Goal: Transaction & Acquisition: Book appointment/travel/reservation

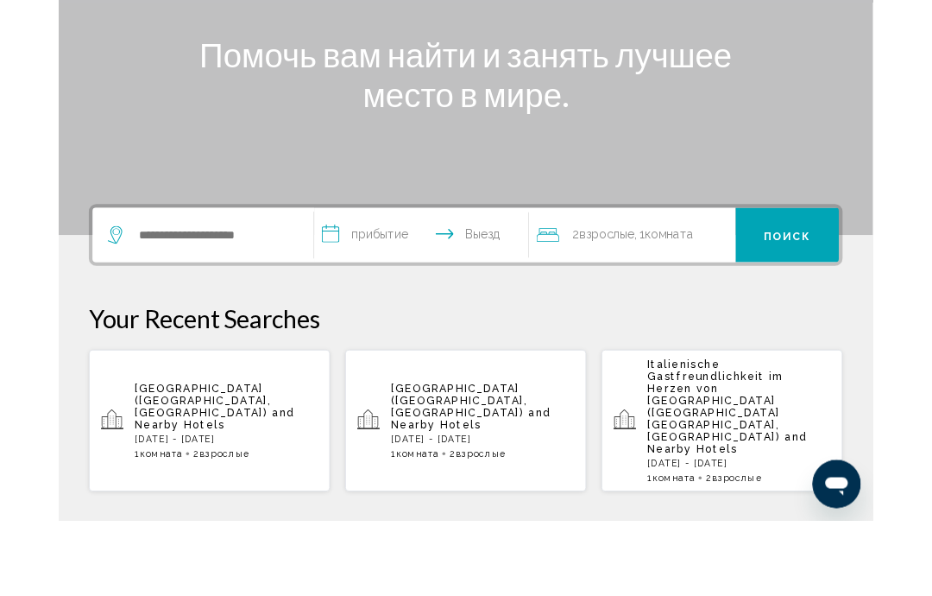
scroll to position [166, 0]
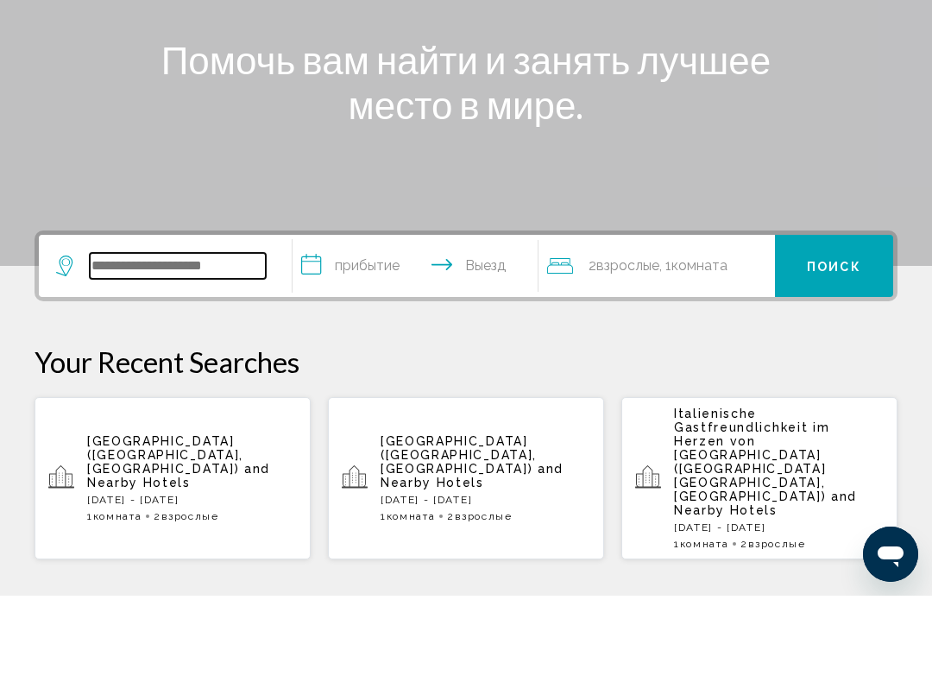
click at [247, 339] on input "Виджет поиска" at bounding box center [178, 352] width 176 height 26
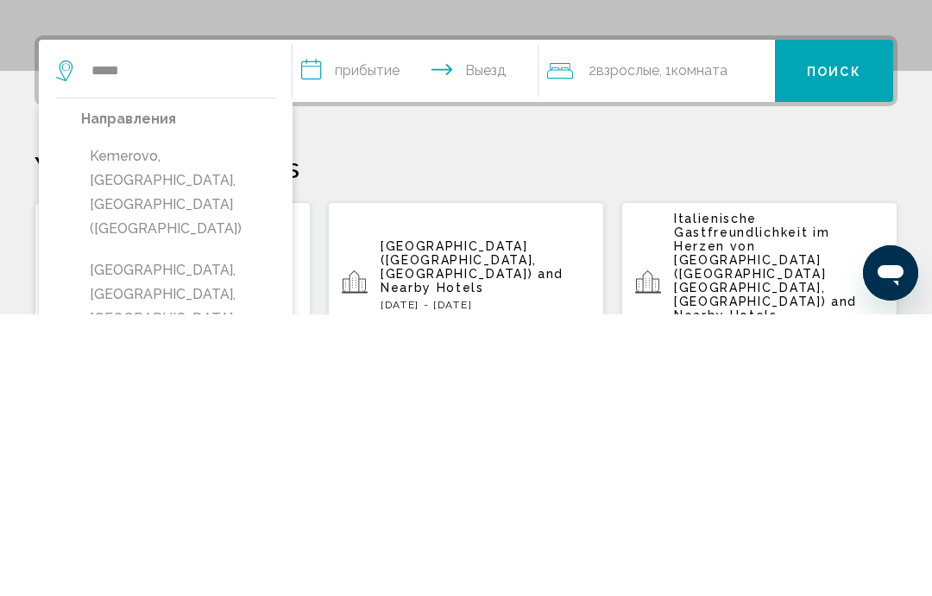
click at [216, 535] on button "Kemer, Antalya, Turkey" at bounding box center [178, 575] width 194 height 81
type input "**********"
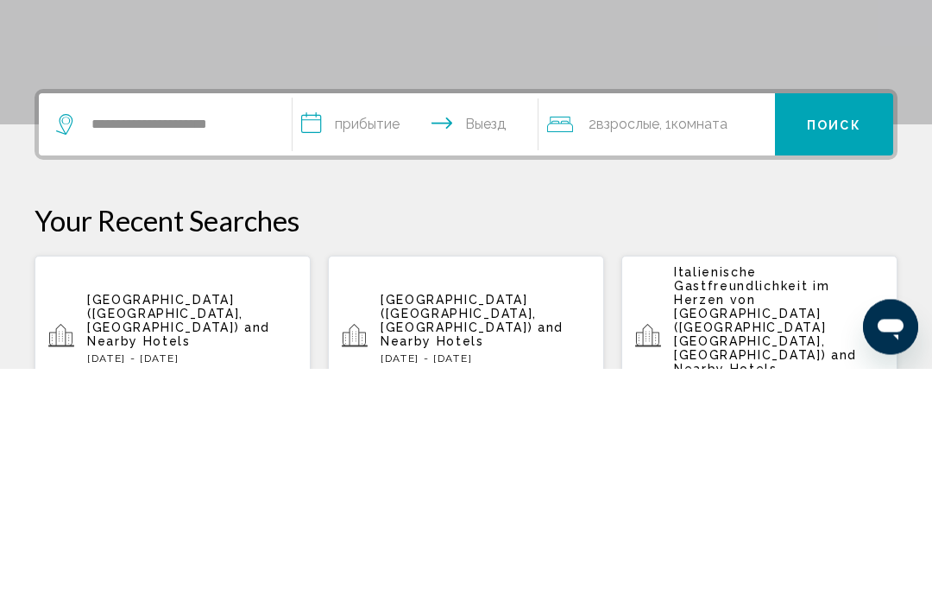
click at [383, 321] on input "**********" at bounding box center [419, 354] width 252 height 67
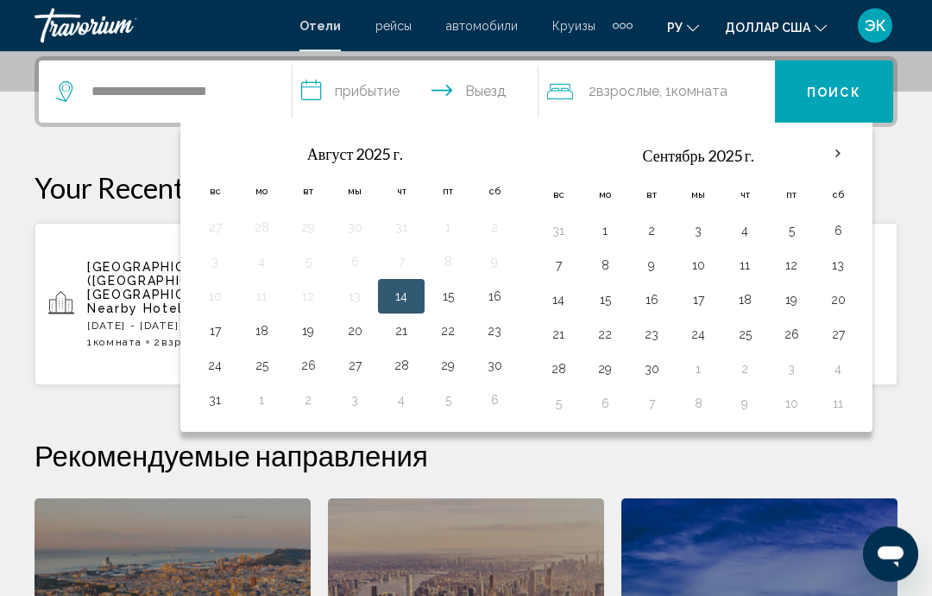
scroll to position [426, 0]
click at [829, 155] on th "В следующем месяце" at bounding box center [838, 154] width 47 height 38
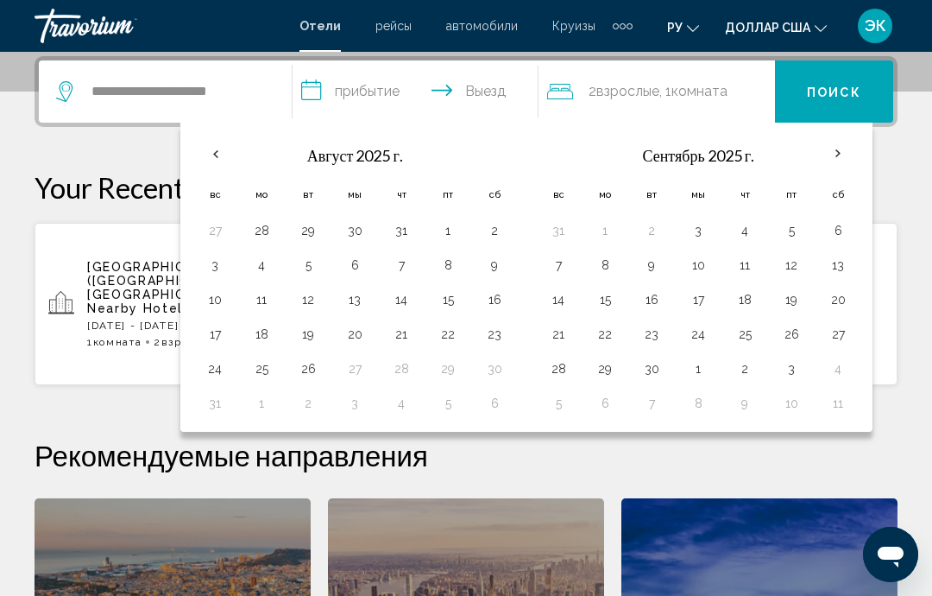
click at [832, 153] on th "В следующем месяце" at bounding box center [838, 154] width 47 height 38
click at [823, 158] on th "В следующем месяце" at bounding box center [838, 154] width 47 height 38
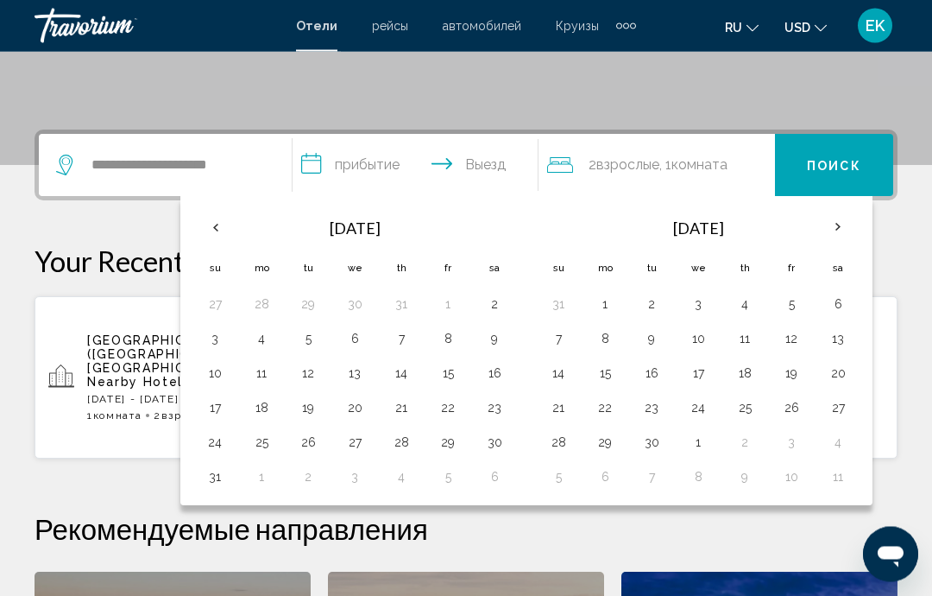
scroll to position [353, 0]
click at [826, 228] on th "Next month" at bounding box center [838, 227] width 47 height 38
click at [205, 225] on th "Previous month" at bounding box center [215, 227] width 47 height 38
click at [218, 215] on th "Previous month" at bounding box center [215, 227] width 47 height 38
click at [210, 338] on button "5" at bounding box center [215, 338] width 28 height 24
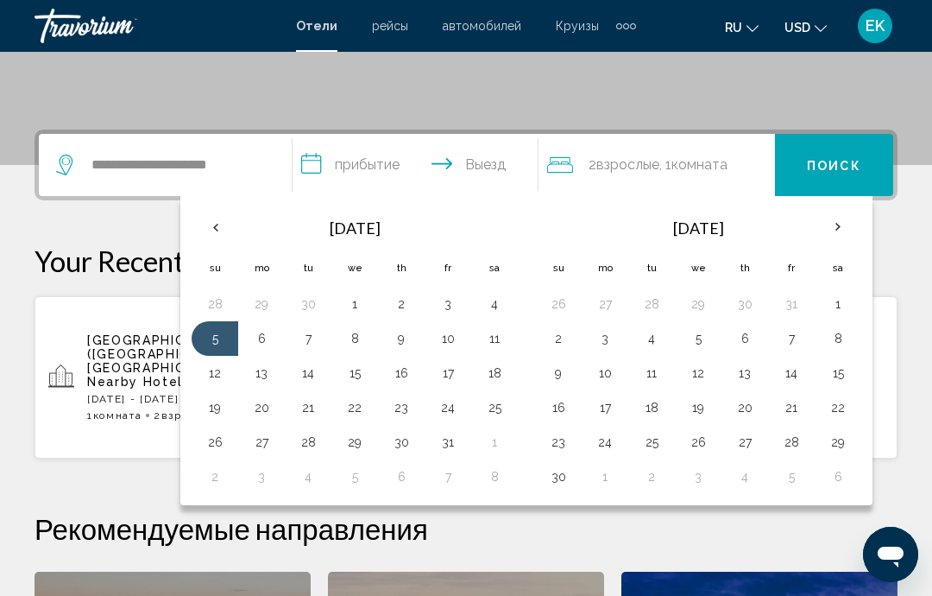
click at [455, 304] on button "3" at bounding box center [448, 304] width 28 height 24
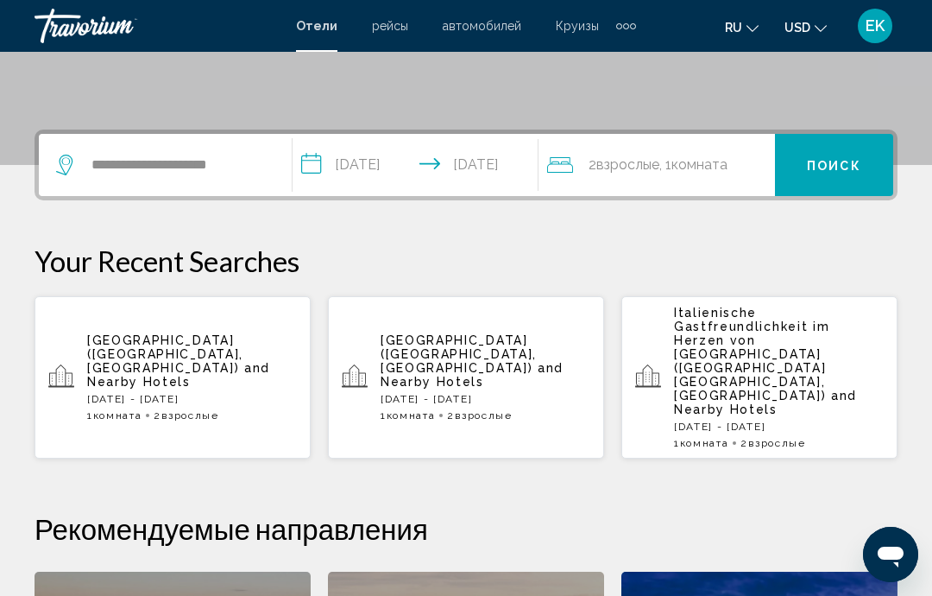
click at [489, 174] on input "**********" at bounding box center [419, 167] width 252 height 67
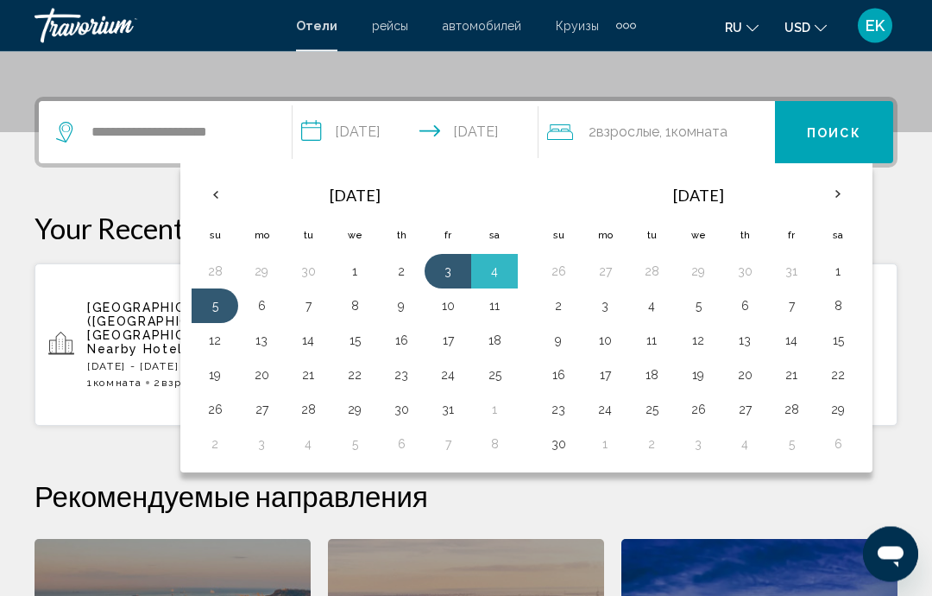
scroll to position [426, 0]
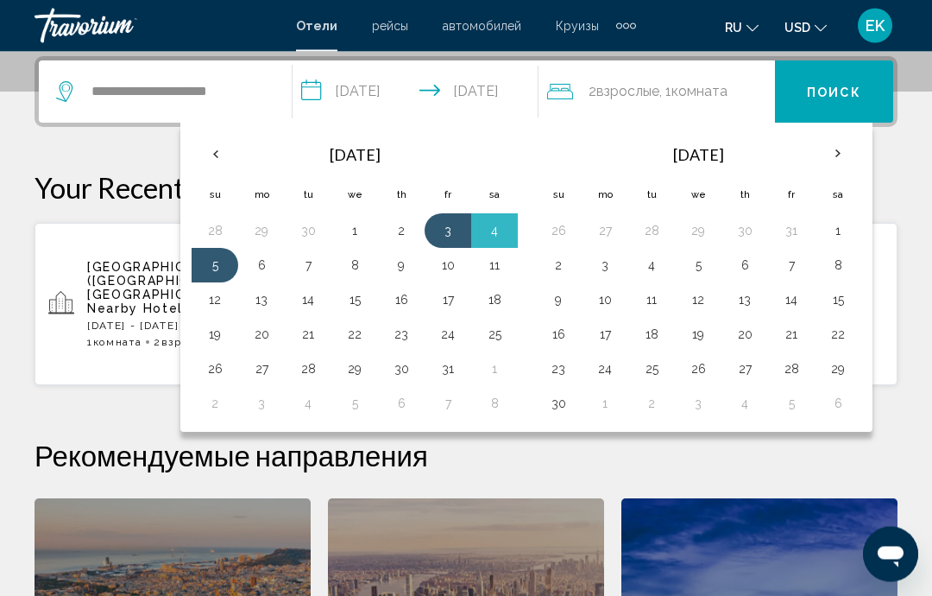
click at [496, 267] on button "11" at bounding box center [495, 266] width 28 height 24
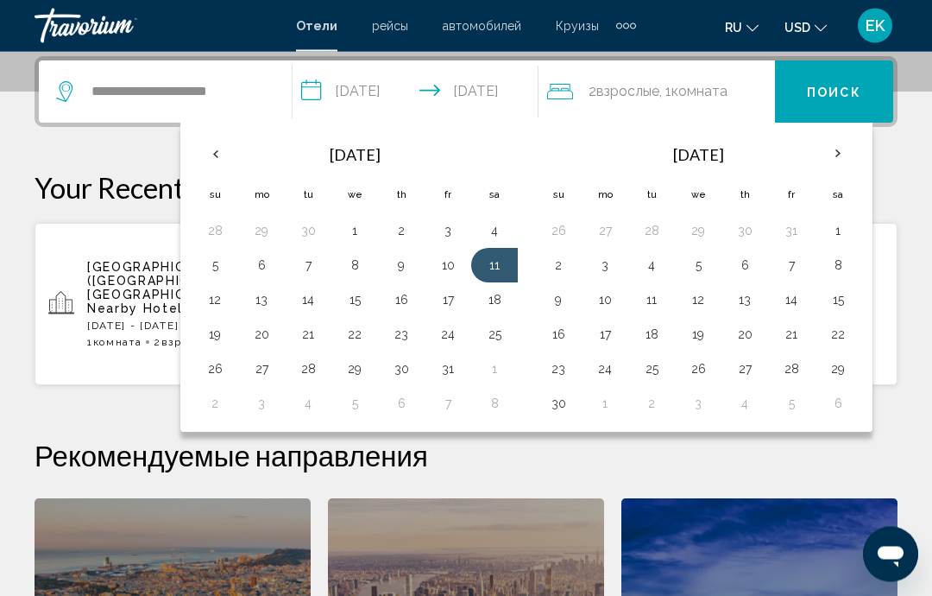
click at [451, 224] on button "3" at bounding box center [448, 231] width 28 height 24
type input "**********"
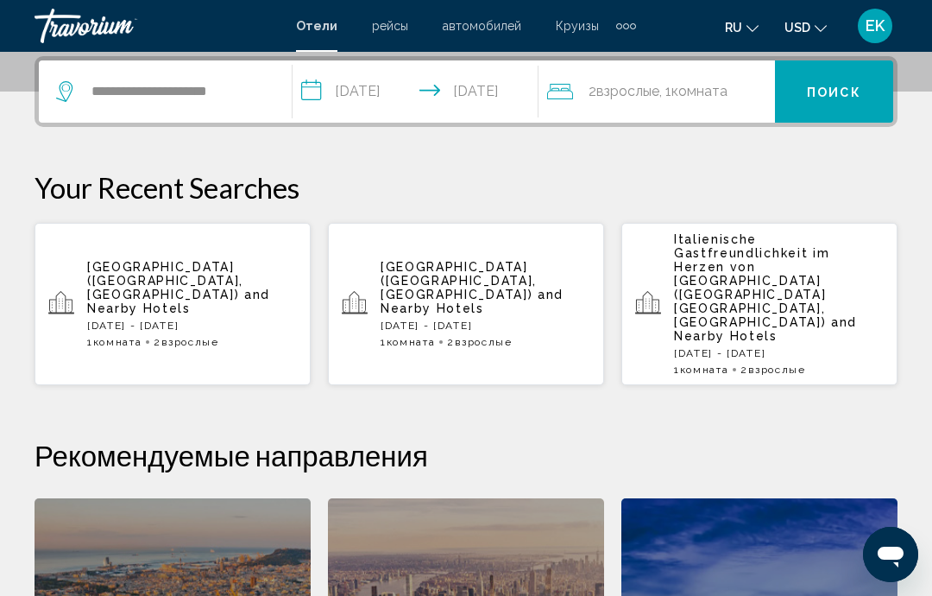
click at [830, 98] on span "Поиск" at bounding box center [834, 92] width 54 height 14
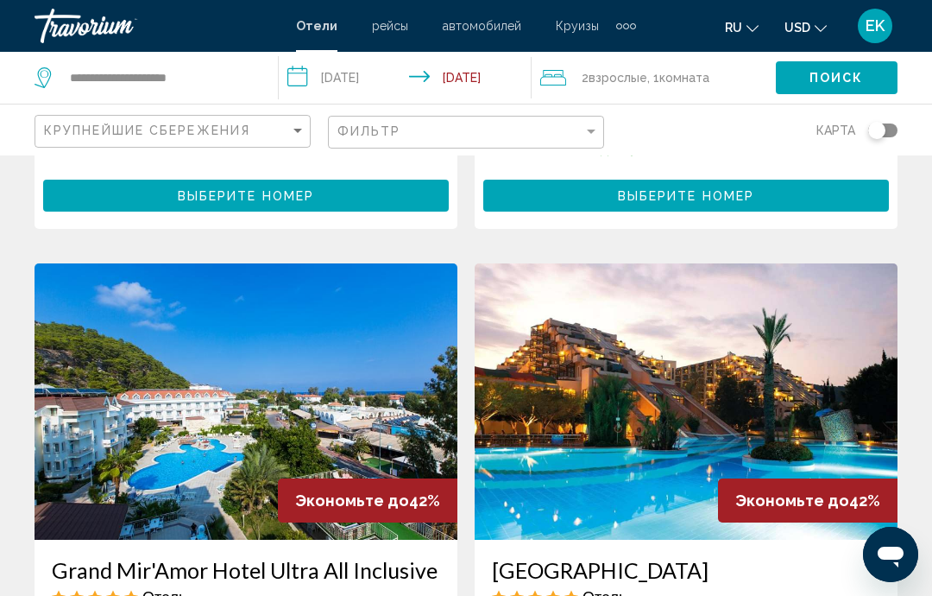
scroll to position [1796, 0]
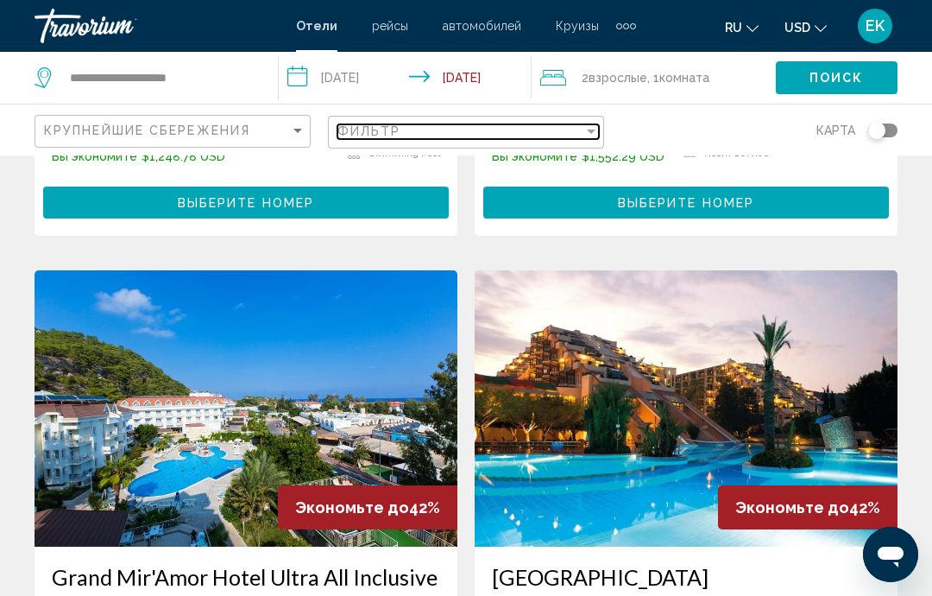
click at [576, 131] on div "Фильтр" at bounding box center [461, 131] width 246 height 14
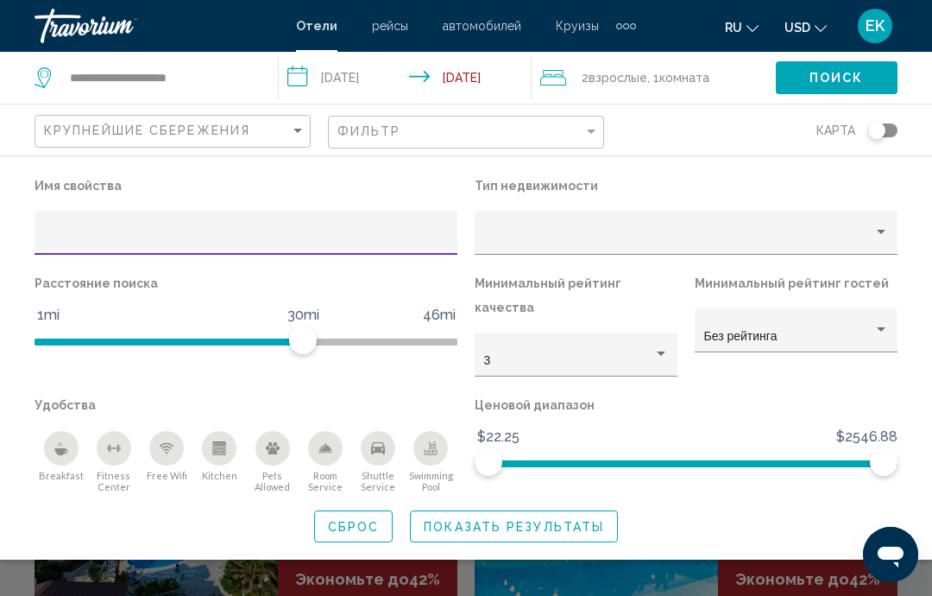
scroll to position [1717, 0]
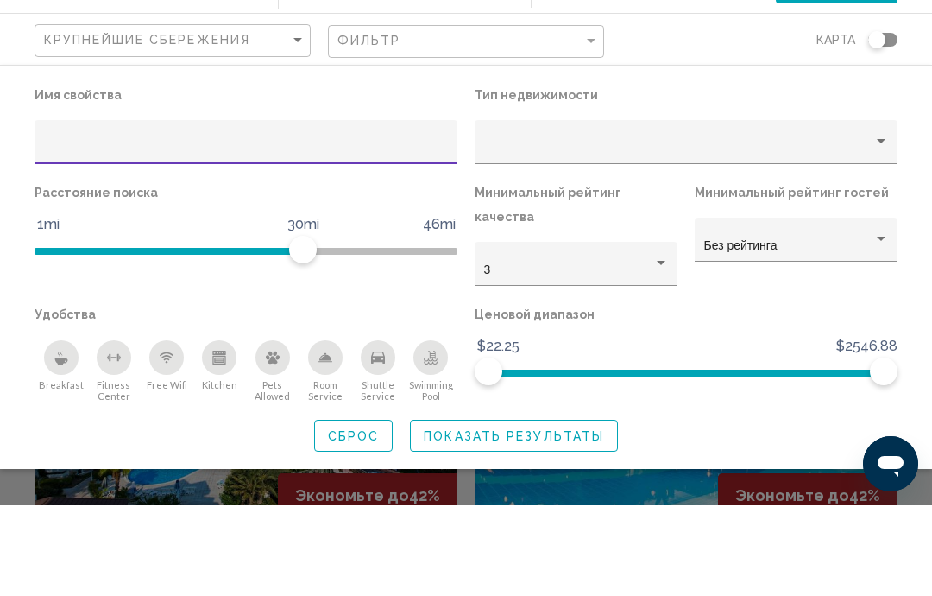
click at [874, 225] on div "Property type" at bounding box center [882, 232] width 16 height 14
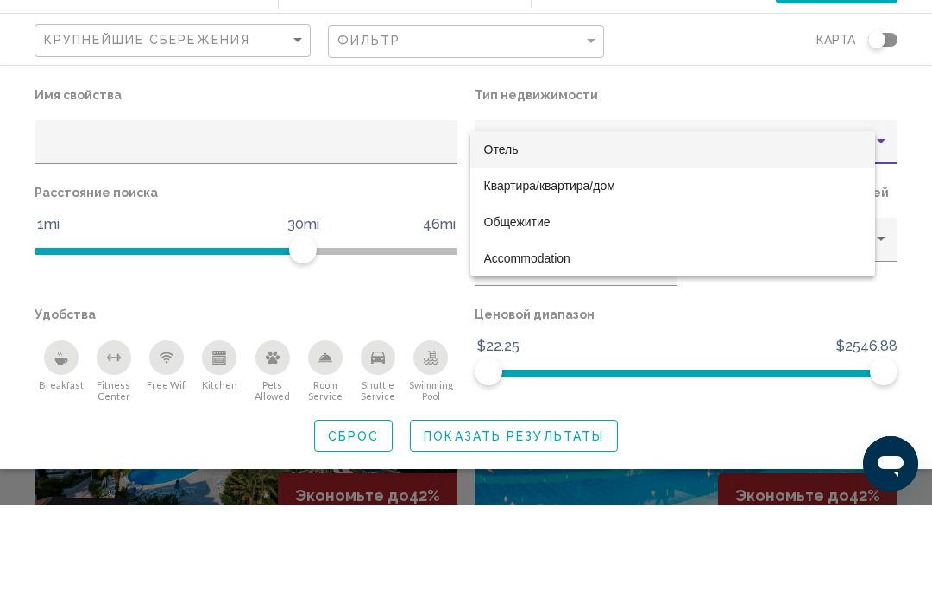
scroll to position [1808, 0]
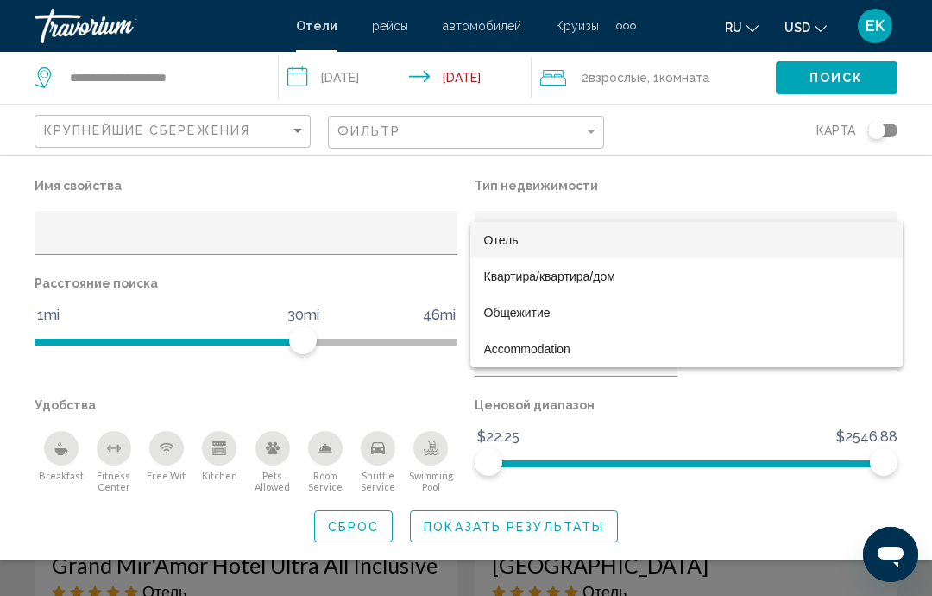
click at [737, 180] on div at bounding box center [466, 298] width 932 height 596
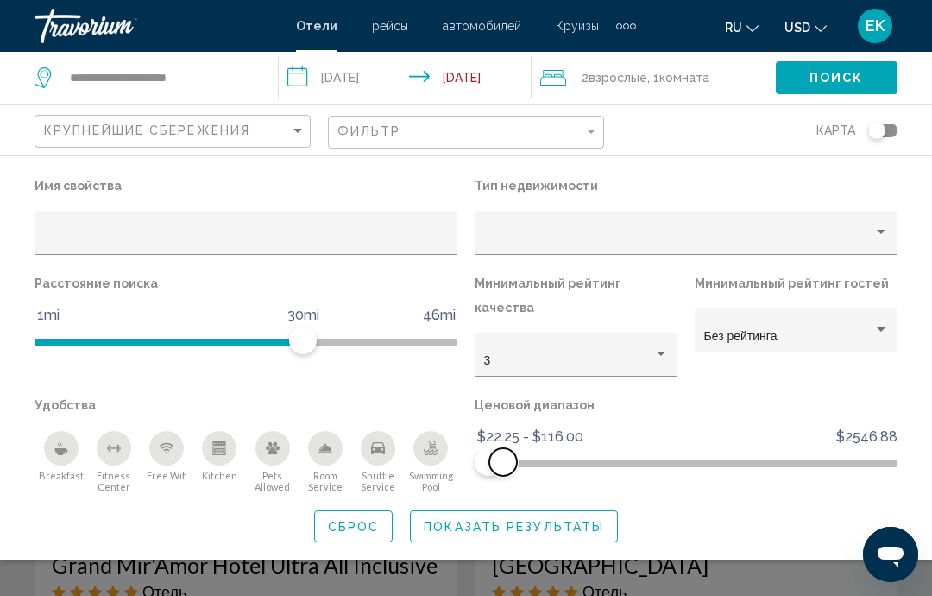
scroll to position [1877, 0]
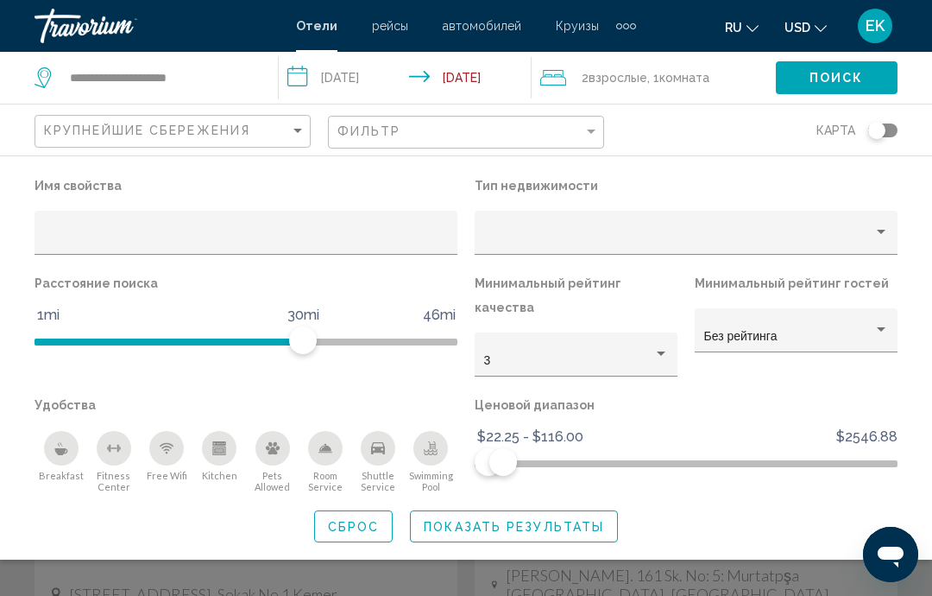
click at [889, 129] on div "Toggle map" at bounding box center [882, 130] width 29 height 14
click at [555, 520] on span "Показать результаты" at bounding box center [514, 527] width 180 height 14
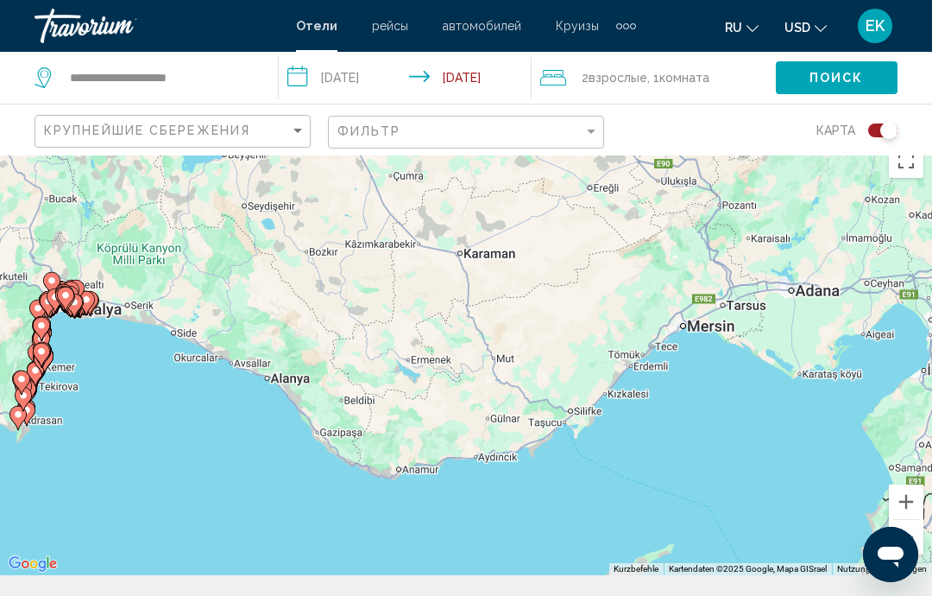
scroll to position [0, 0]
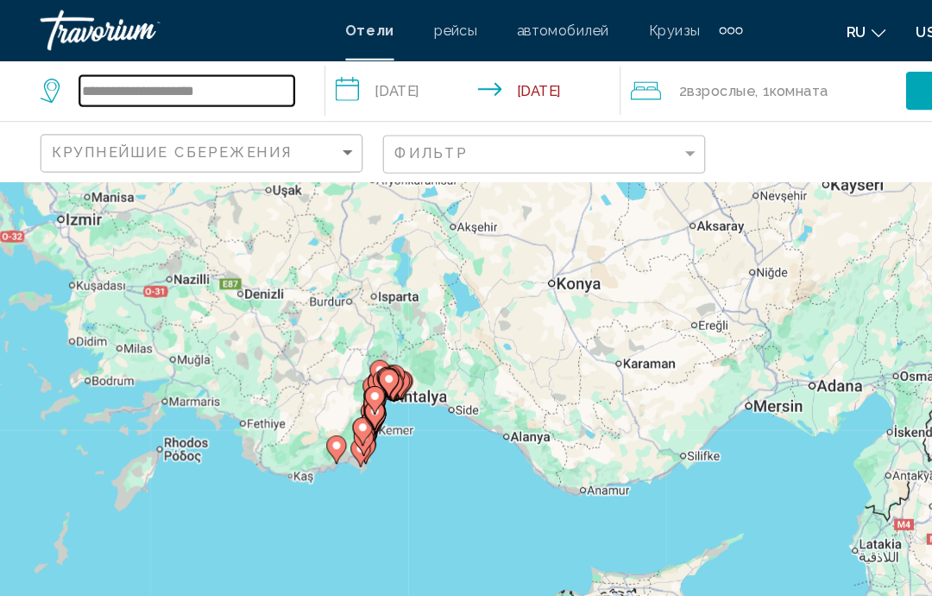
click at [100, 75] on input "**********" at bounding box center [160, 78] width 184 height 26
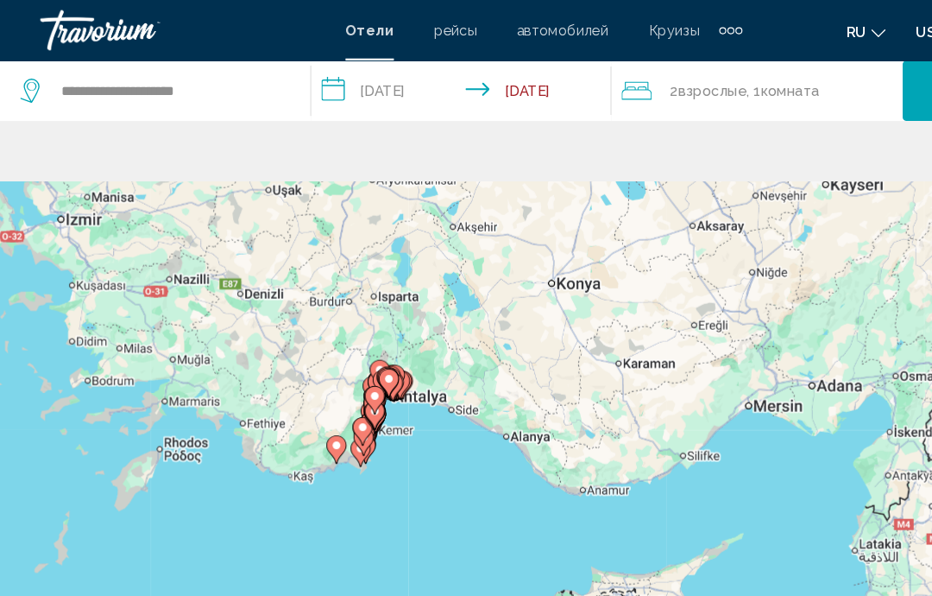
click at [394, 28] on span "рейсы" at bounding box center [390, 26] width 36 height 14
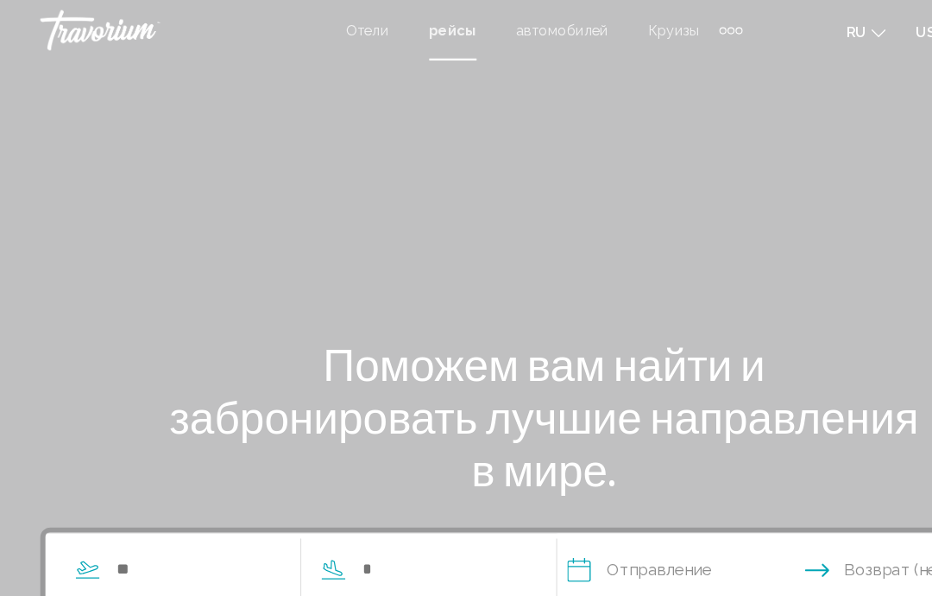
click at [310, 26] on span "Отели" at bounding box center [315, 26] width 36 height 14
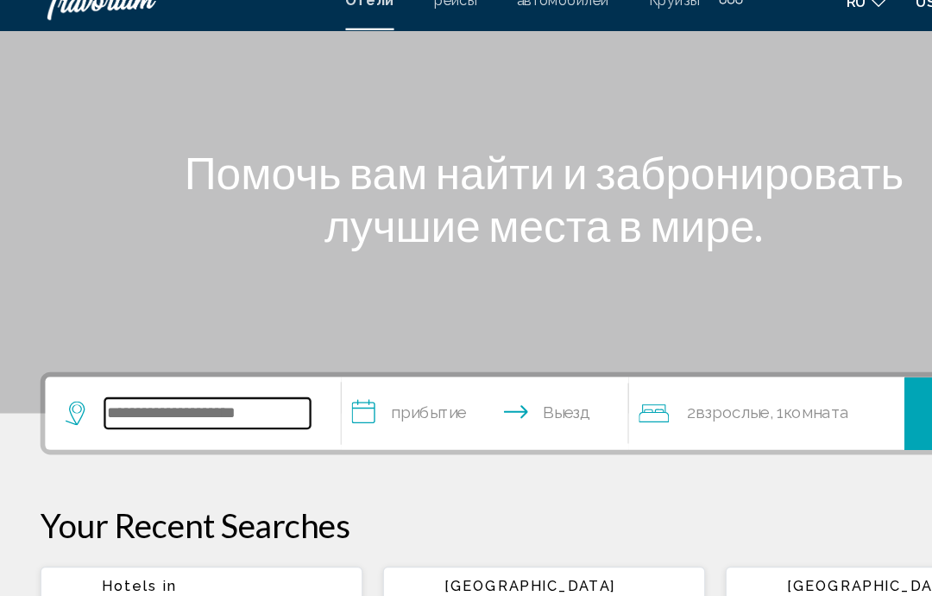
click at [199, 367] on input "Search widget" at bounding box center [178, 380] width 176 height 26
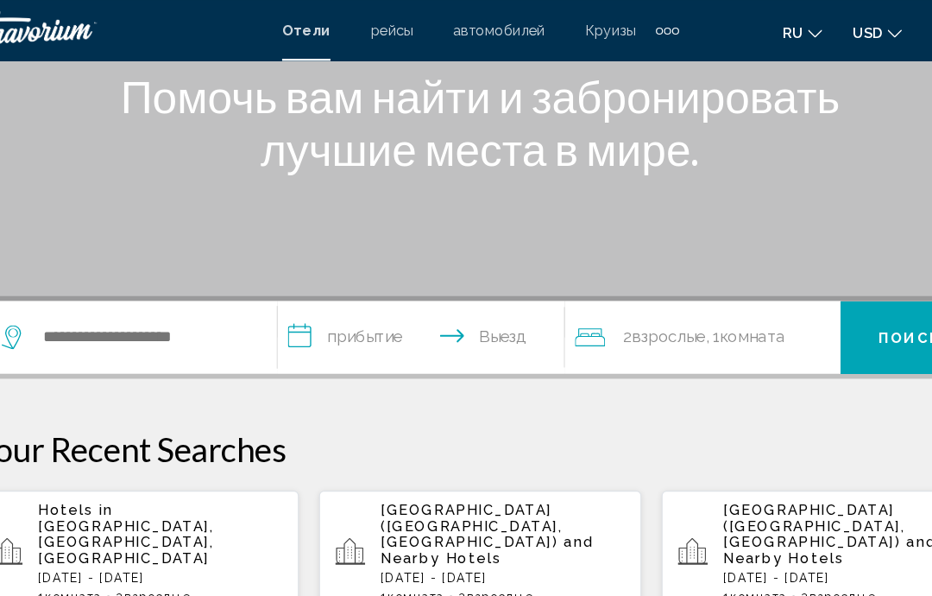
scroll to position [230, 0]
click at [725, 33] on button "ru English Español Français Italiano Português русский" at bounding box center [742, 27] width 34 height 25
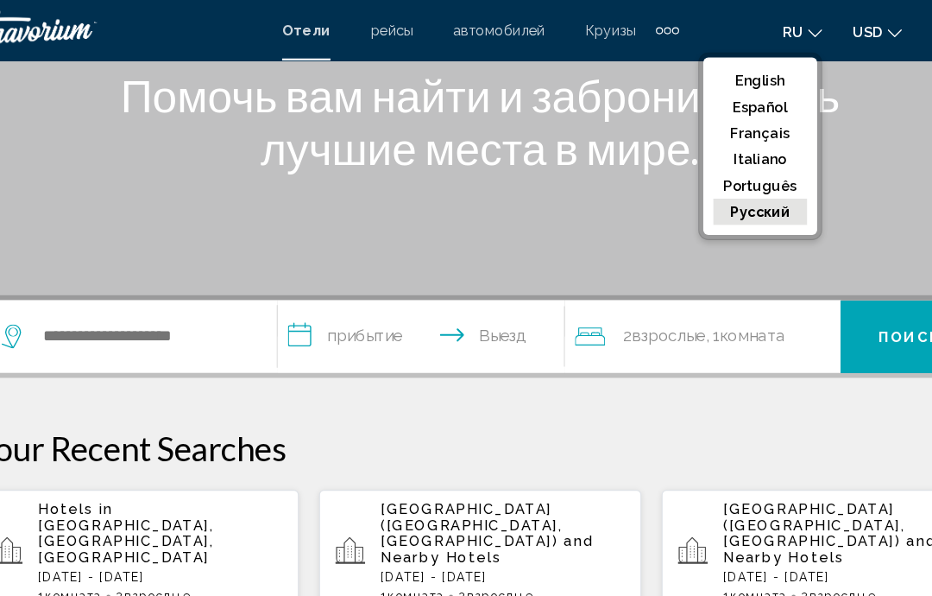
click at [666, 72] on button "English" at bounding box center [706, 69] width 80 height 22
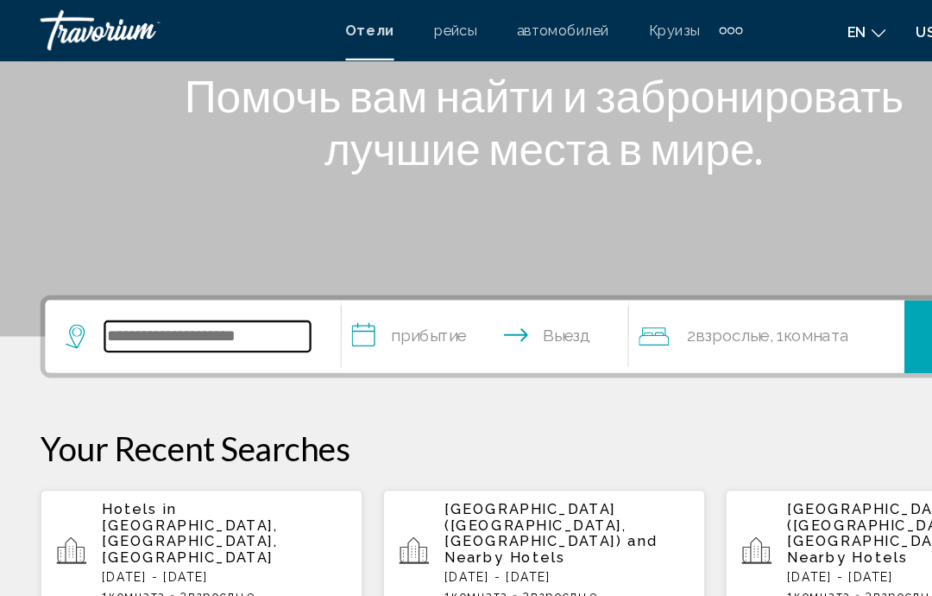
click at [234, 278] on input "Search widget" at bounding box center [178, 288] width 176 height 26
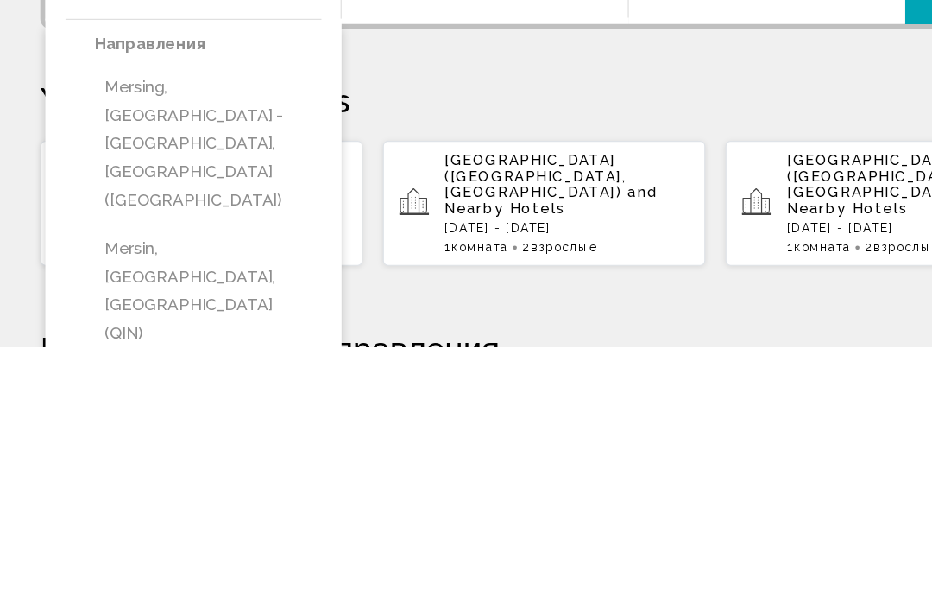
click at [140, 495] on button "Mersin, Eastern Mediterranean Coast, Turkey (QIN)" at bounding box center [178, 547] width 194 height 105
type input "**********"
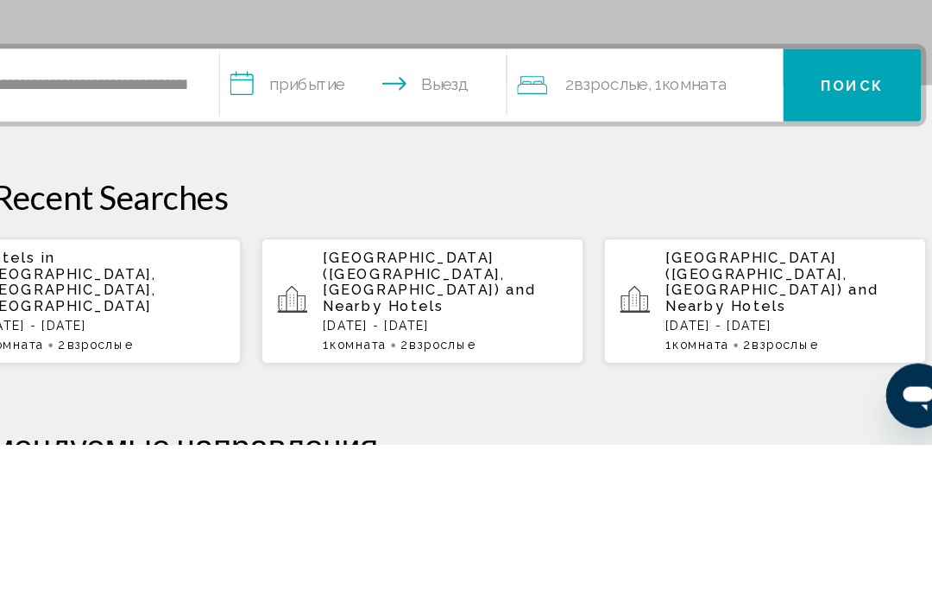
click at [293, 257] on input "**********" at bounding box center [419, 290] width 252 height 67
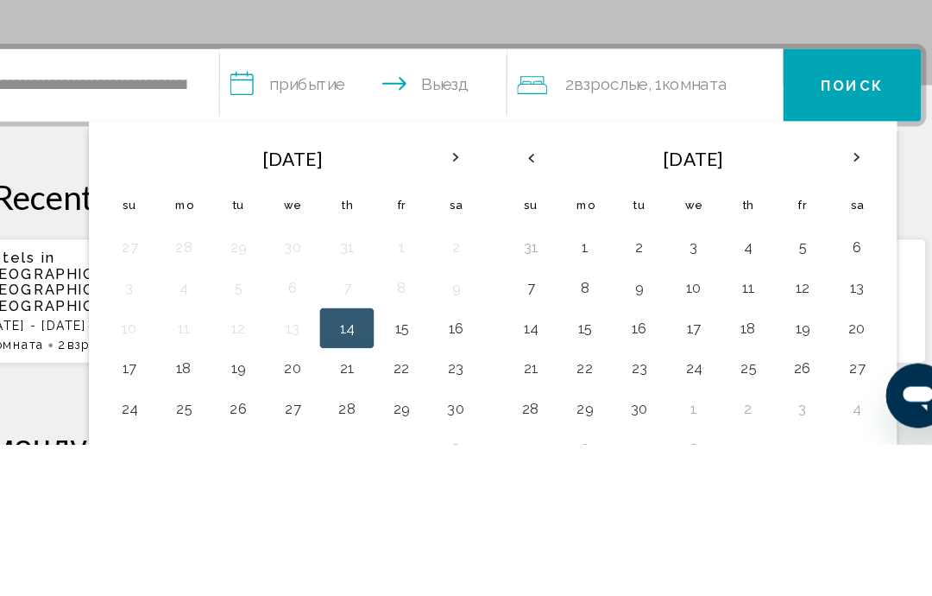
scroll to position [359, 0]
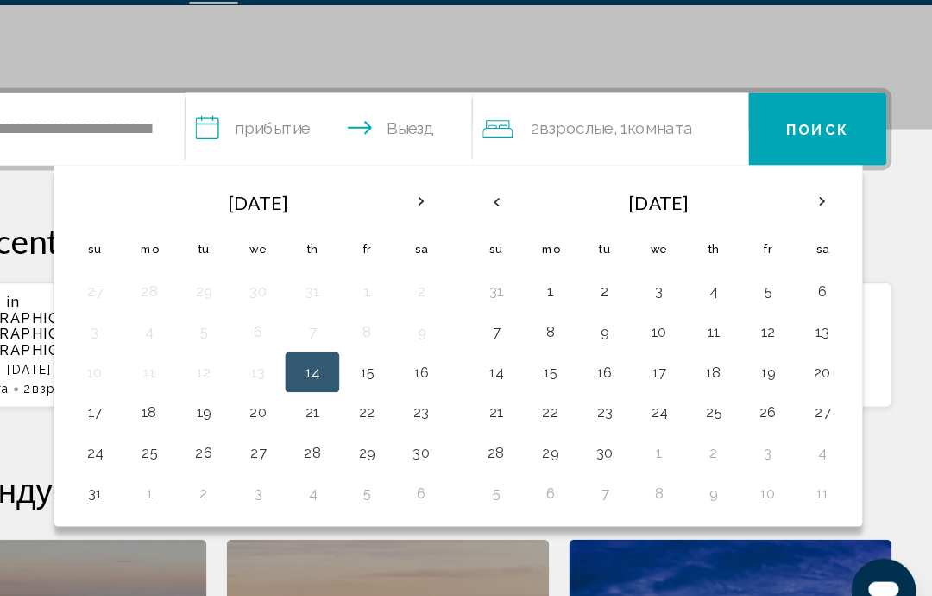
click at [815, 202] on th "Next month" at bounding box center [838, 221] width 47 height 38
click at [778, 286] on button "3" at bounding box center [792, 298] width 28 height 24
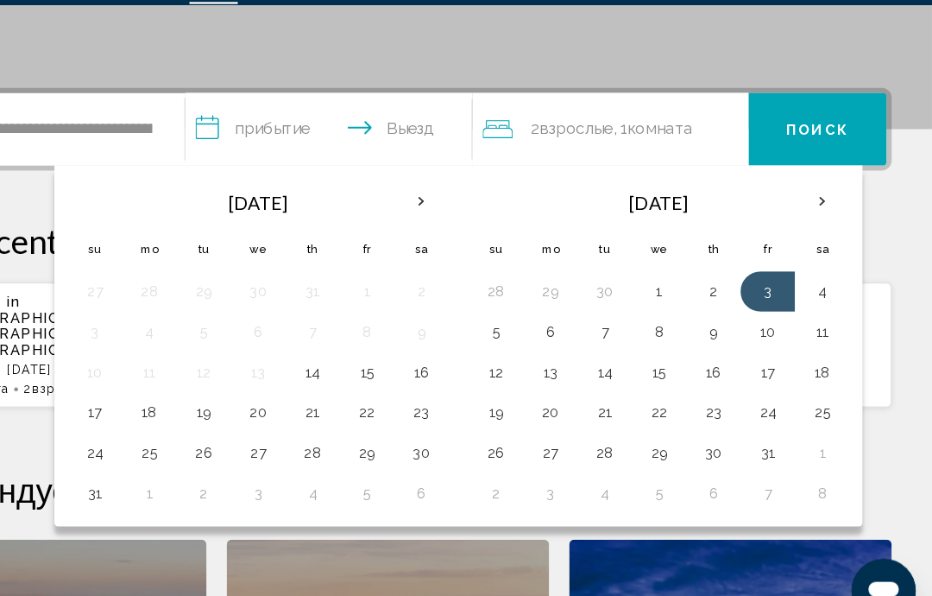
click at [824, 320] on button "11" at bounding box center [838, 332] width 28 height 24
type input "**********"
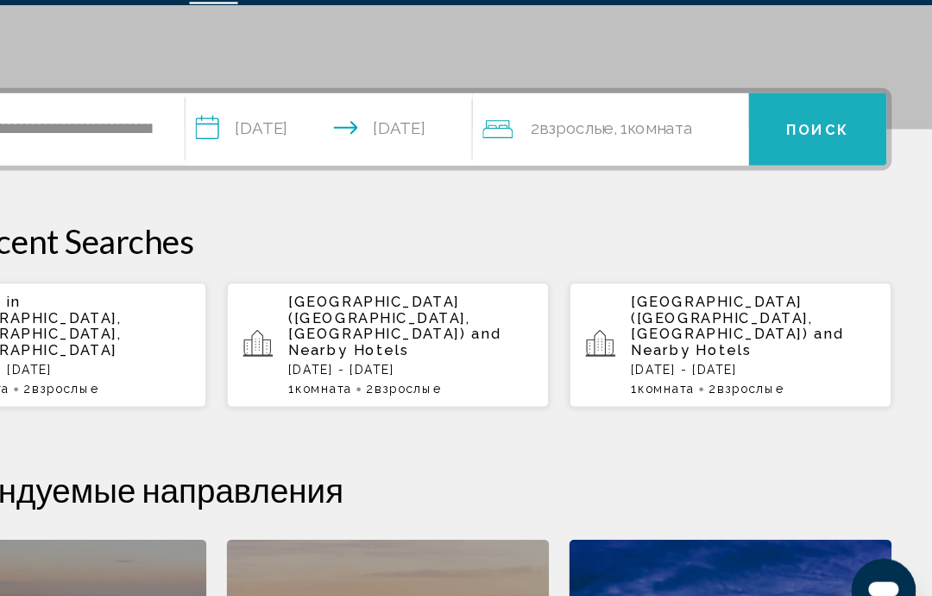
click at [775, 128] on button "Поиск" at bounding box center [834, 159] width 118 height 62
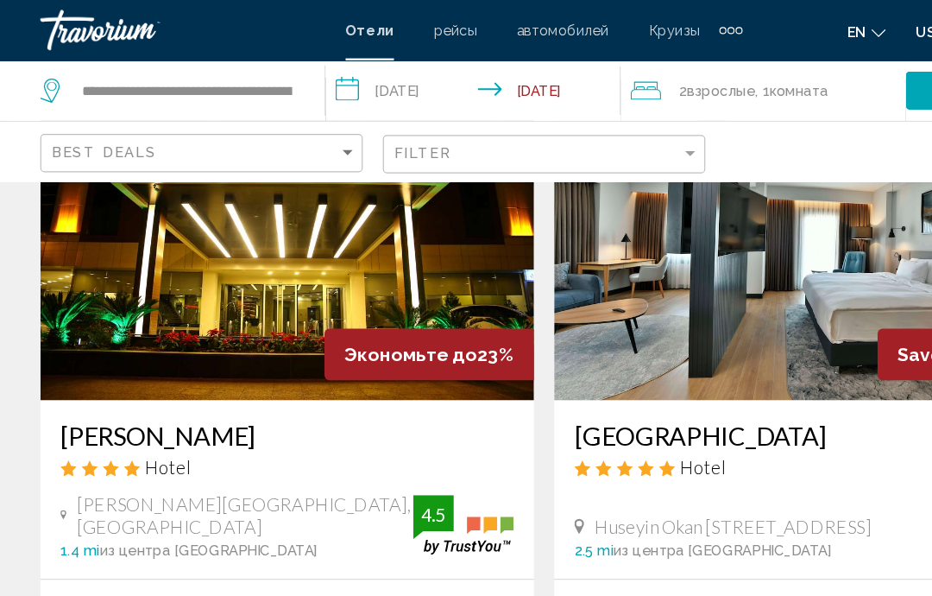
scroll to position [148, 0]
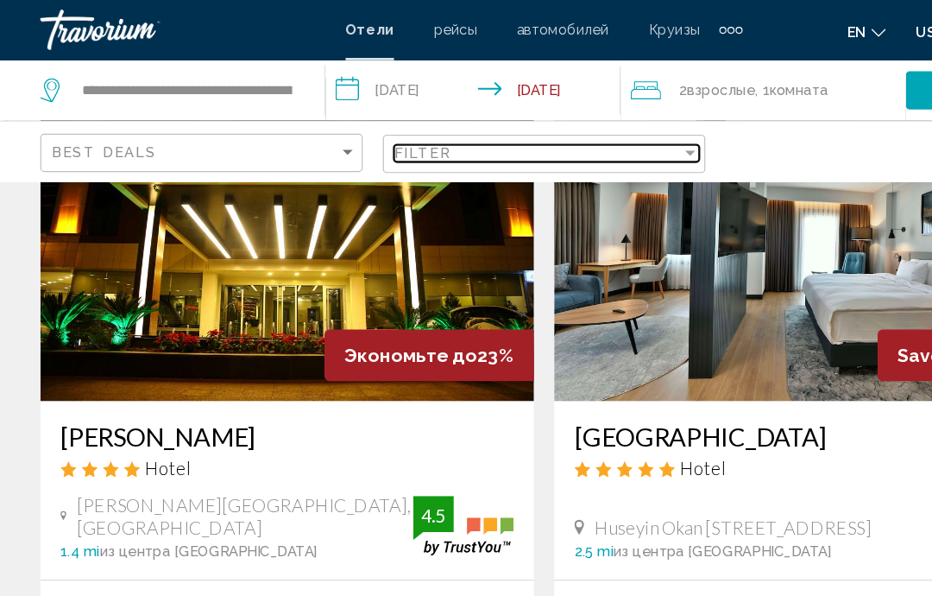
click at [585, 134] on div "Filter" at bounding box center [592, 131] width 16 height 14
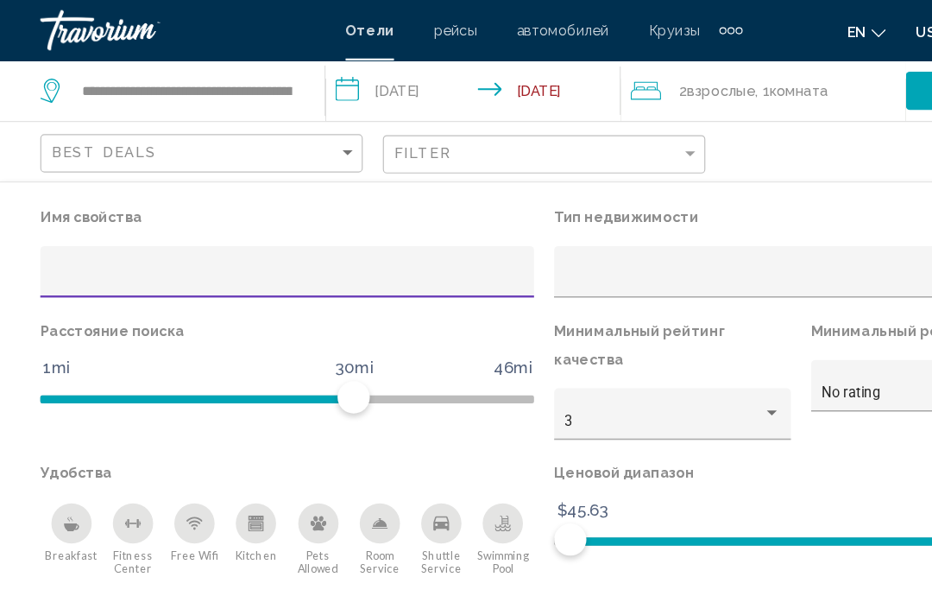
click at [693, 121] on div "карта" at bounding box center [760, 129] width 276 height 51
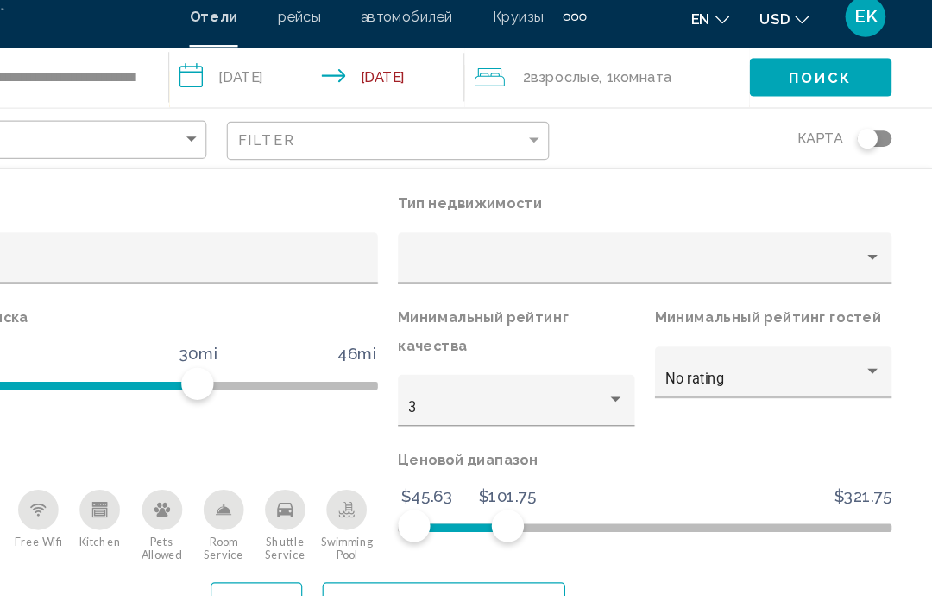
click at [432, 520] on span "Показать результаты" at bounding box center [514, 527] width 180 height 14
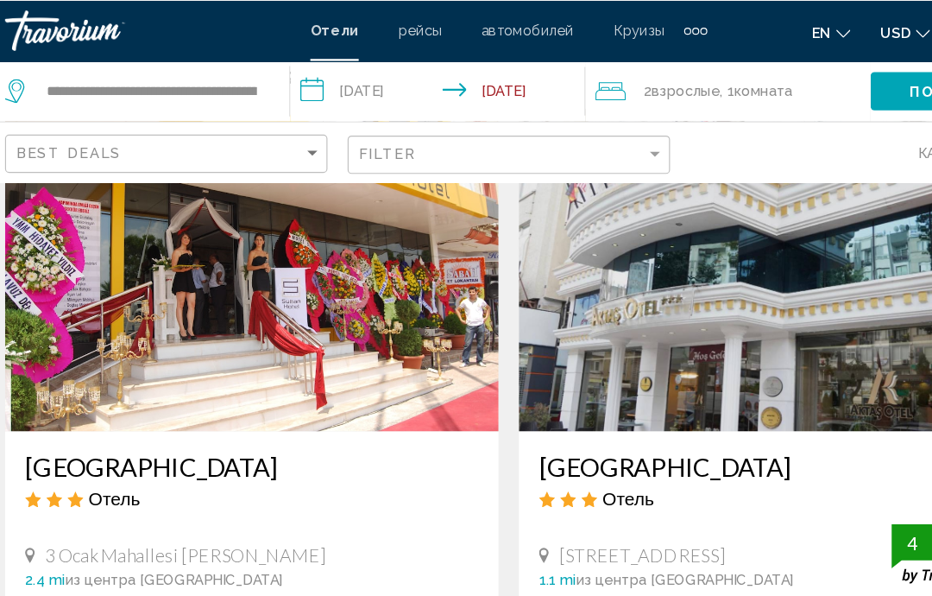
scroll to position [122, 0]
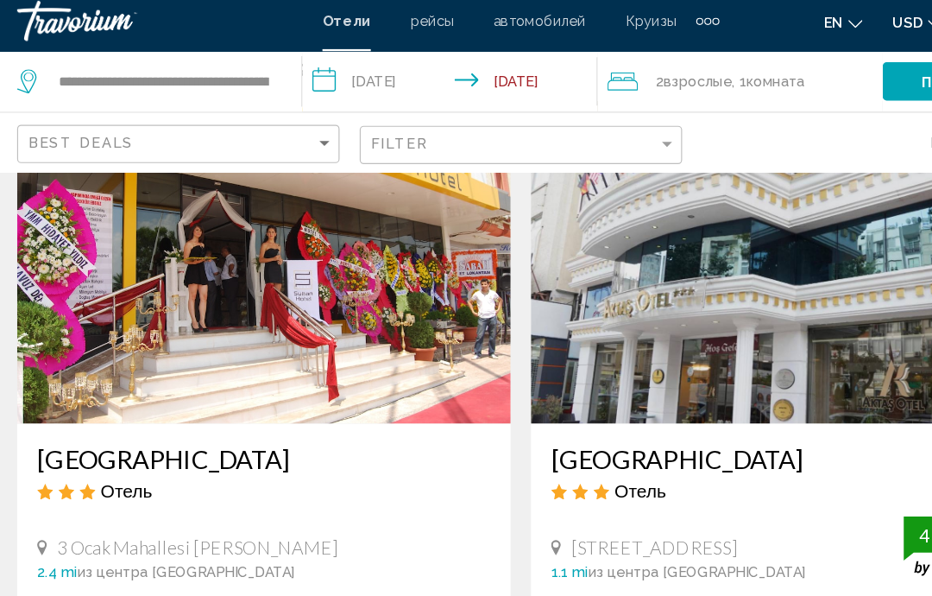
click at [292, 256] on img "Main content" at bounding box center [246, 232] width 423 height 276
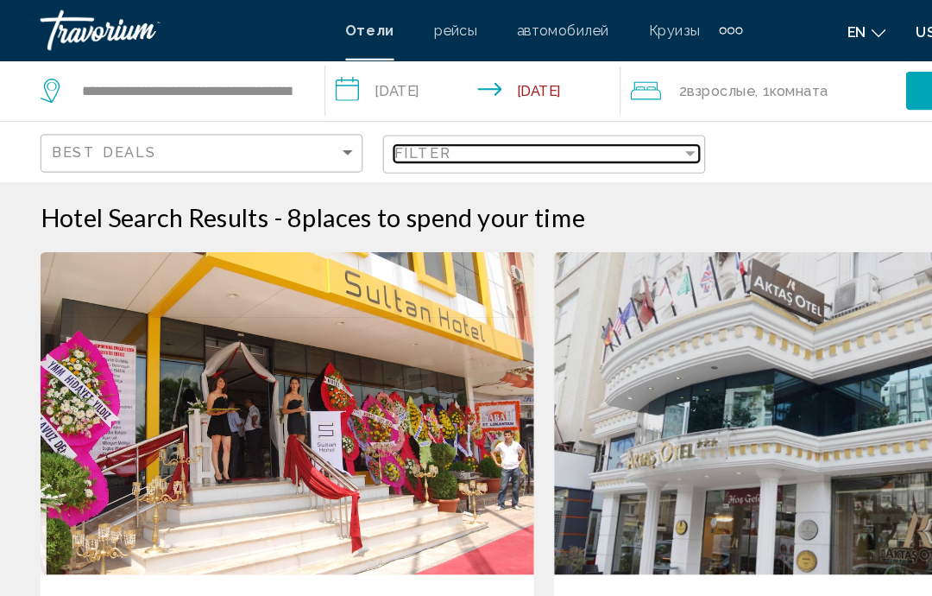
click at [578, 129] on div "Filter" at bounding box center [461, 131] width 246 height 14
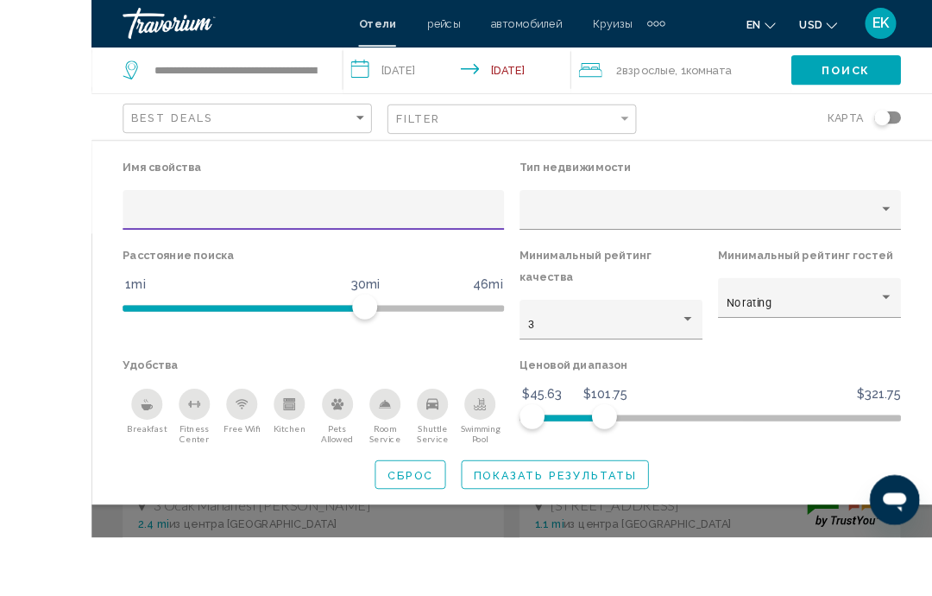
scroll to position [38, 0]
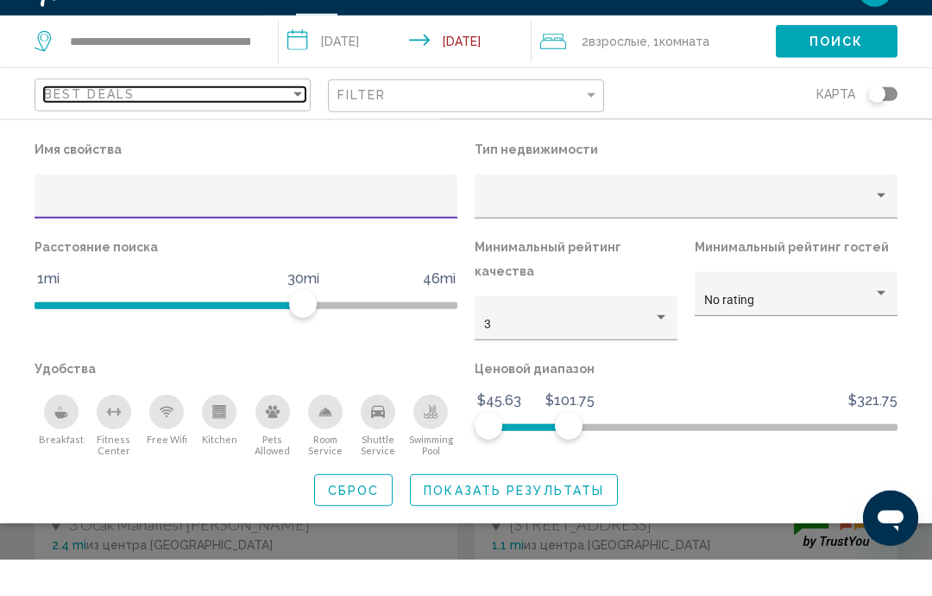
click at [297, 123] on div "Sort by" at bounding box center [298, 130] width 16 height 14
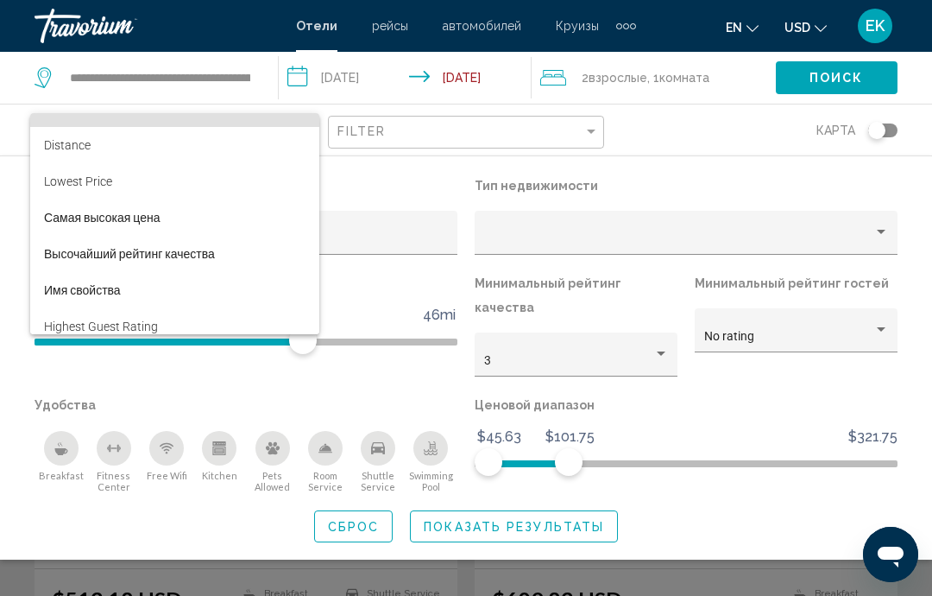
scroll to position [20, 0]
click at [395, 182] on div at bounding box center [466, 298] width 932 height 596
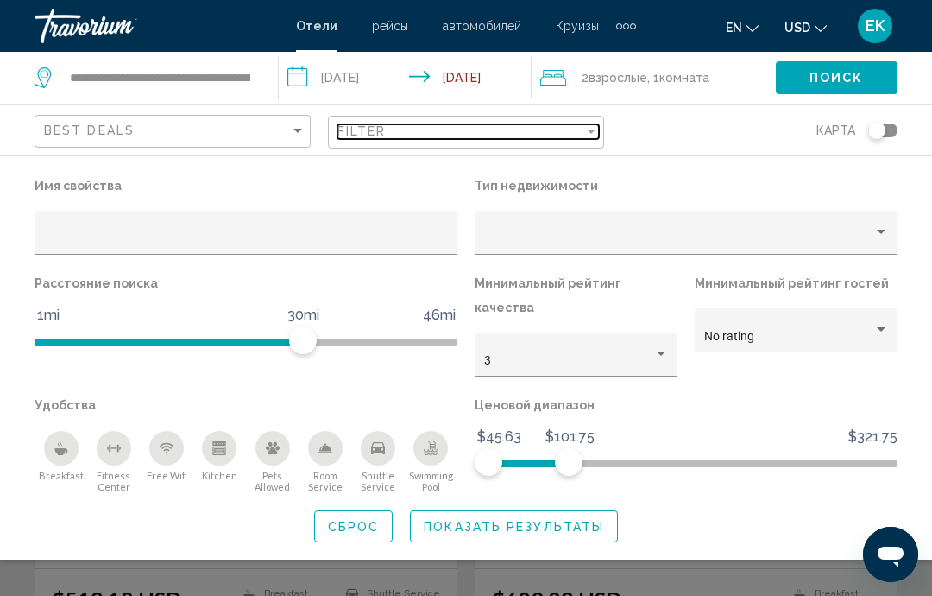
click at [574, 131] on div "Filter" at bounding box center [461, 131] width 246 height 14
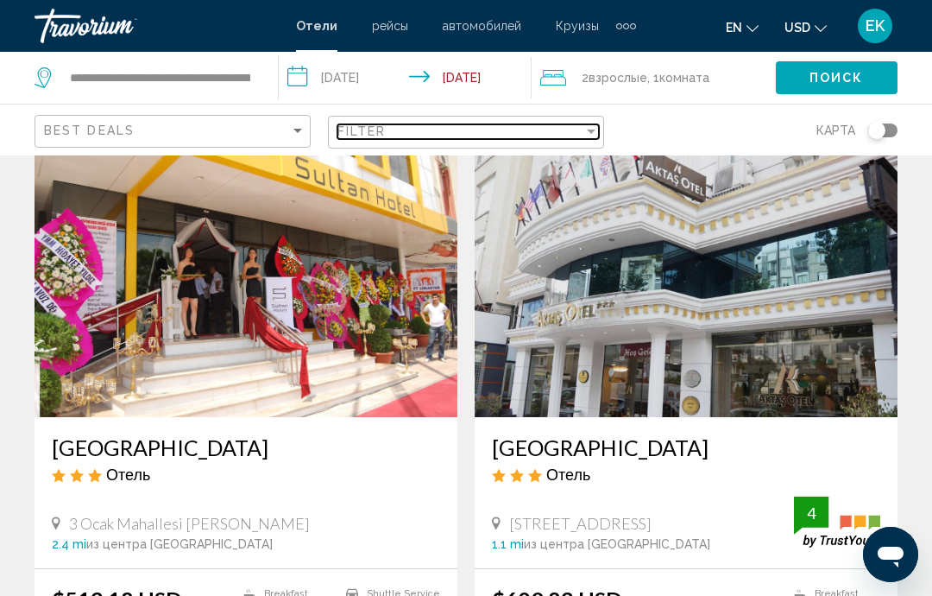
click at [595, 130] on div "Filter" at bounding box center [591, 131] width 9 height 4
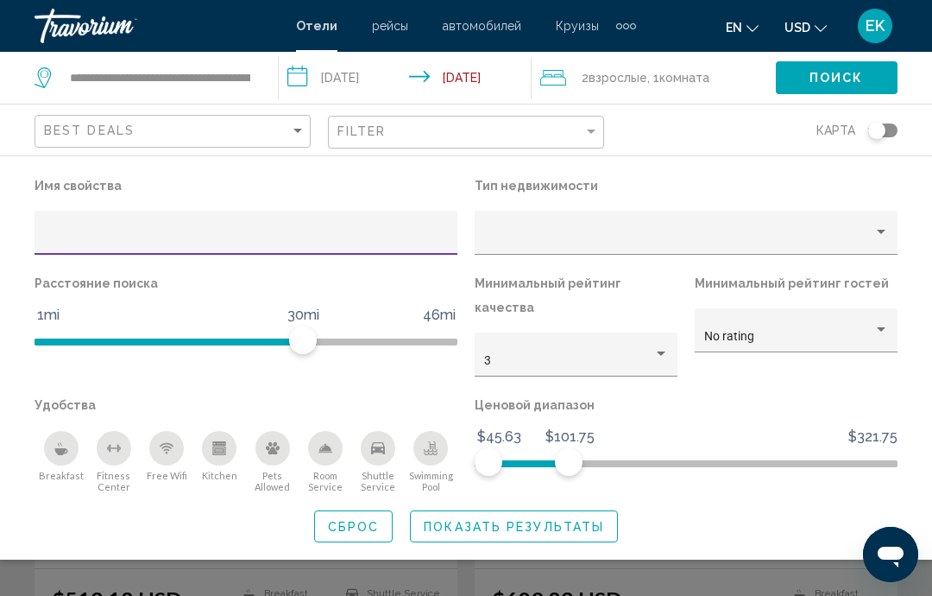
type input "*"
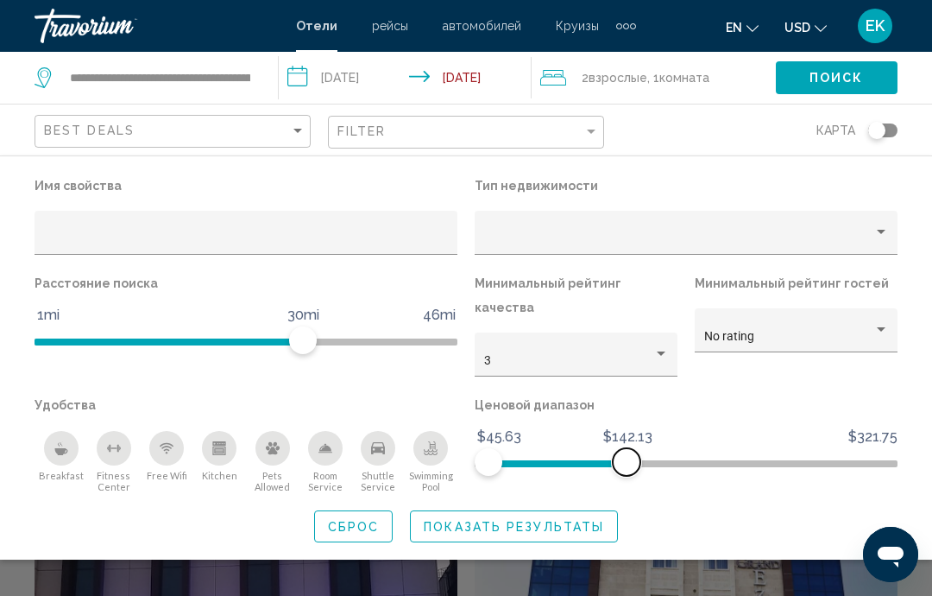
scroll to position [299, 0]
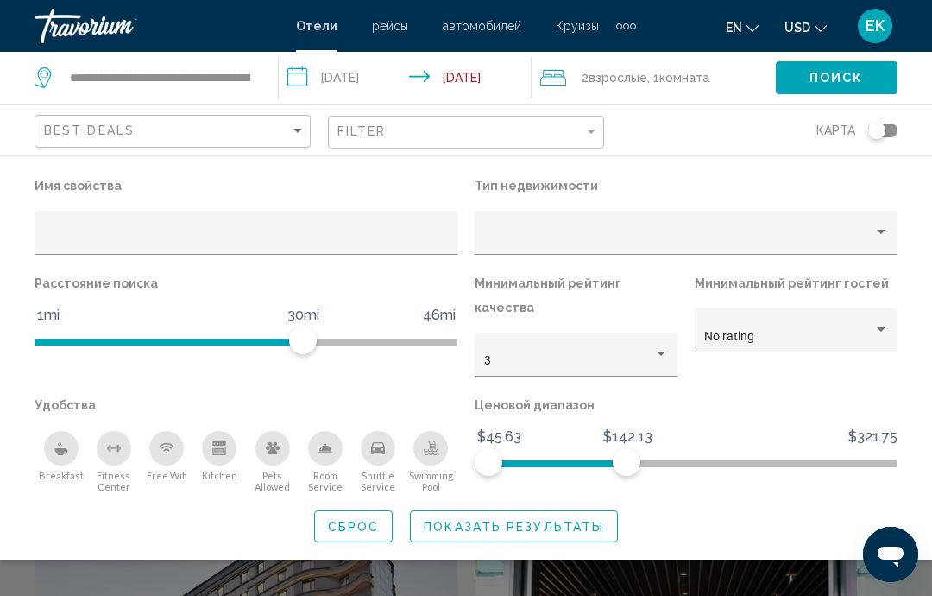
click at [895, 123] on button "Toggle map" at bounding box center [876, 131] width 42 height 16
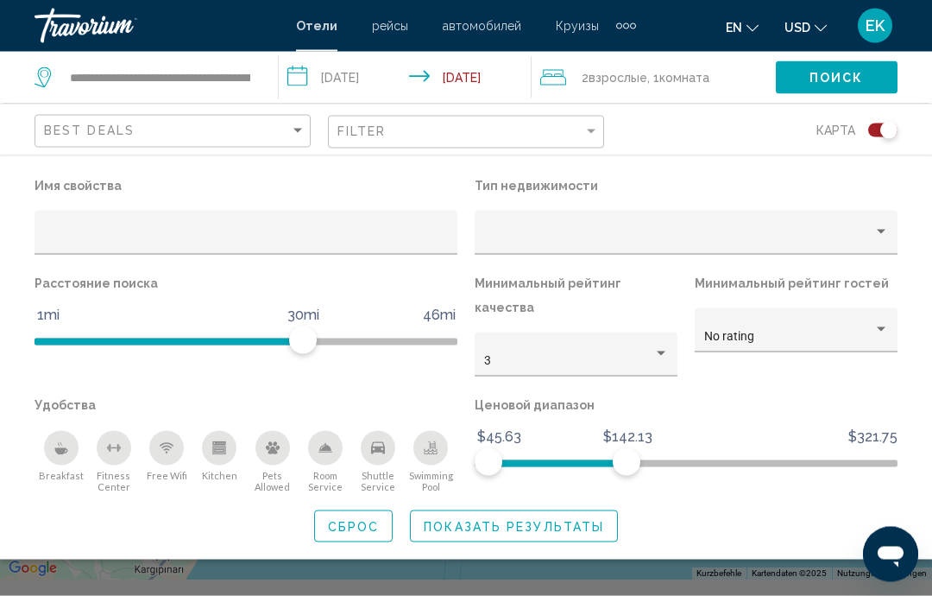
scroll to position [0, 0]
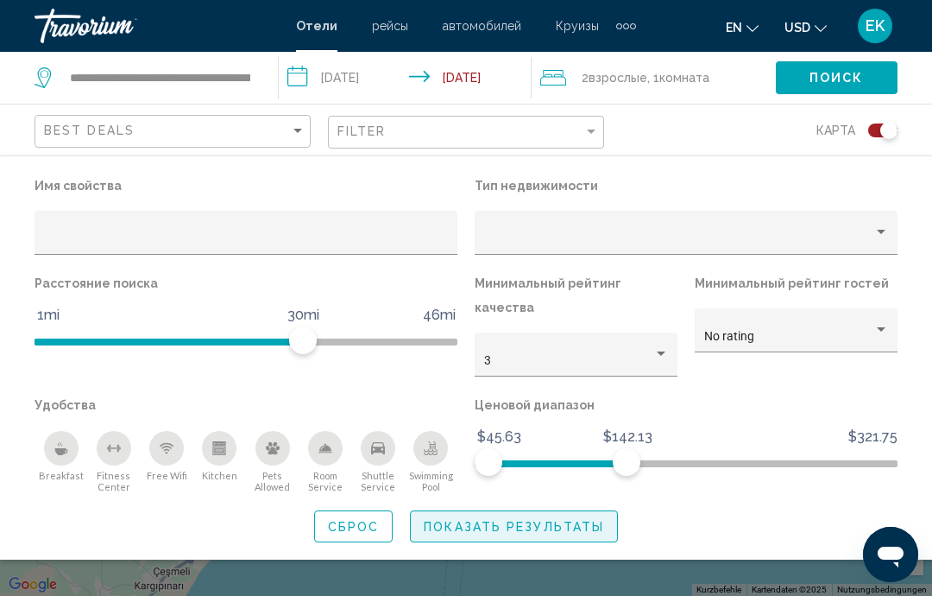
click at [578, 520] on span "Показать результаты" at bounding box center [514, 527] width 180 height 14
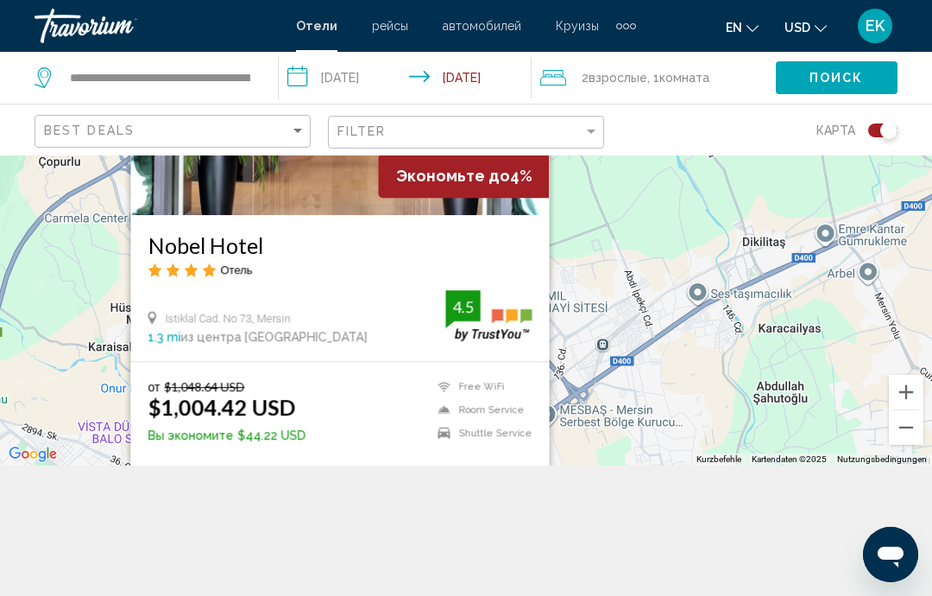
scroll to position [139, 0]
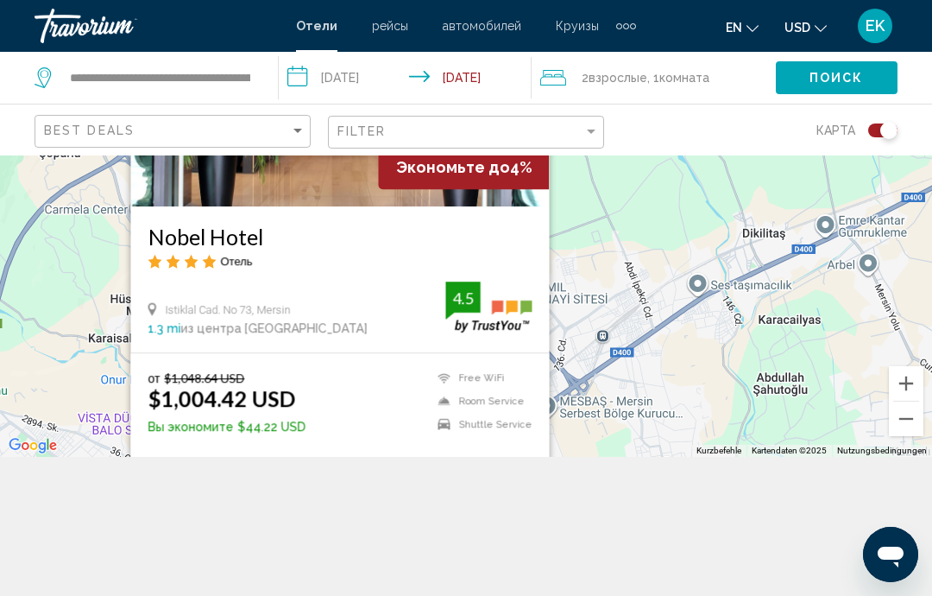
click at [394, 489] on button "Выберите номер" at bounding box center [340, 474] width 401 height 32
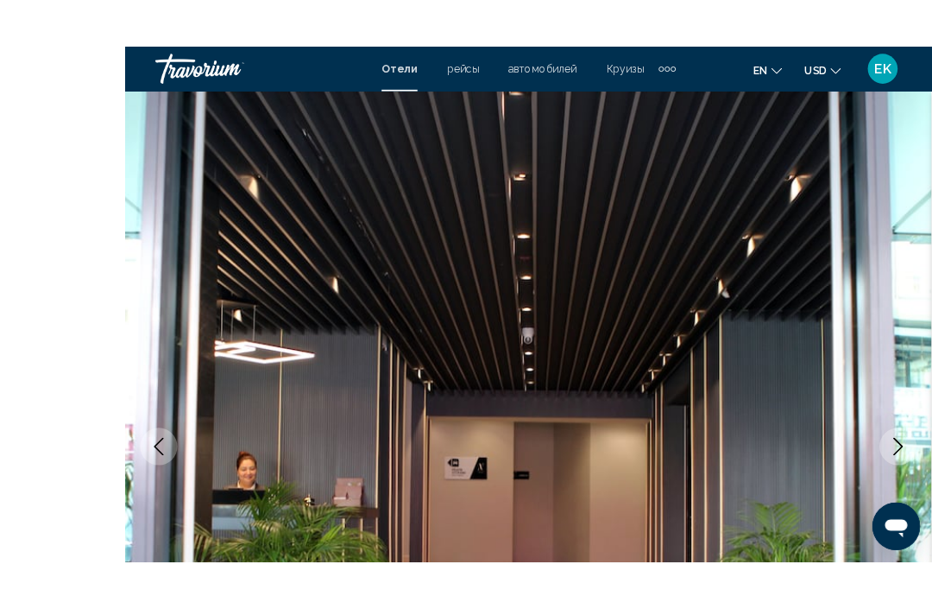
scroll to position [68, 0]
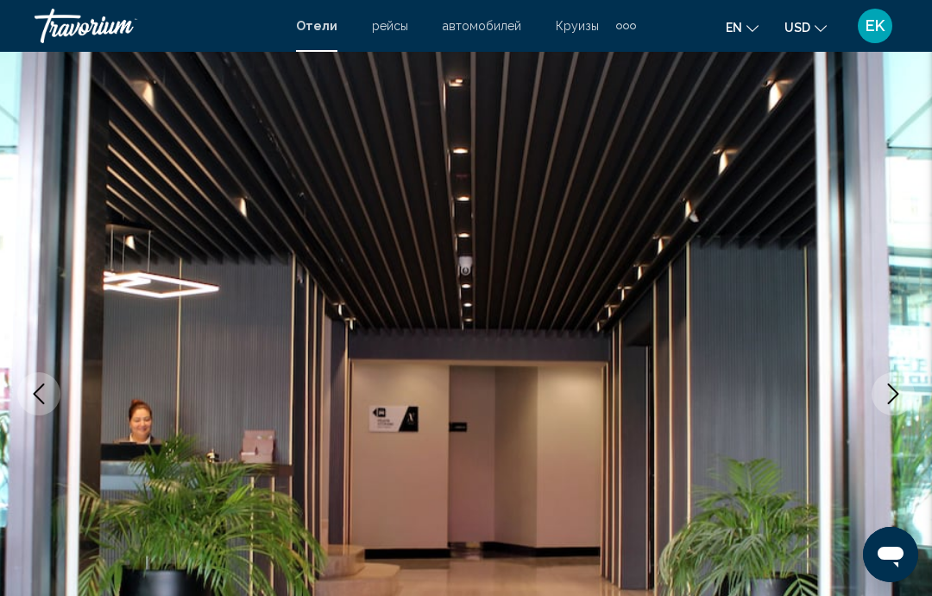
click at [890, 406] on button "Next image" at bounding box center [893, 393] width 43 height 43
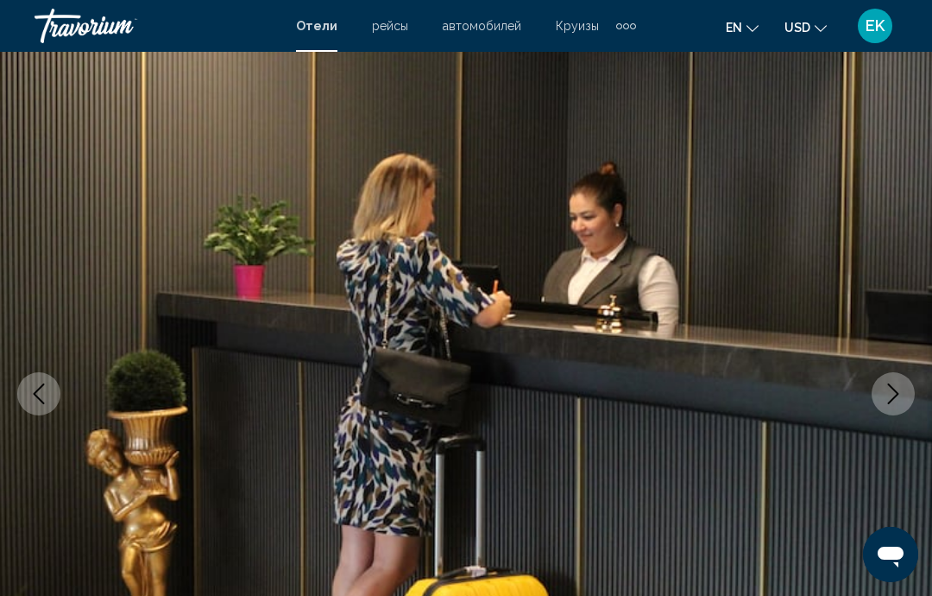
click at [891, 405] on button "Next image" at bounding box center [893, 393] width 43 height 43
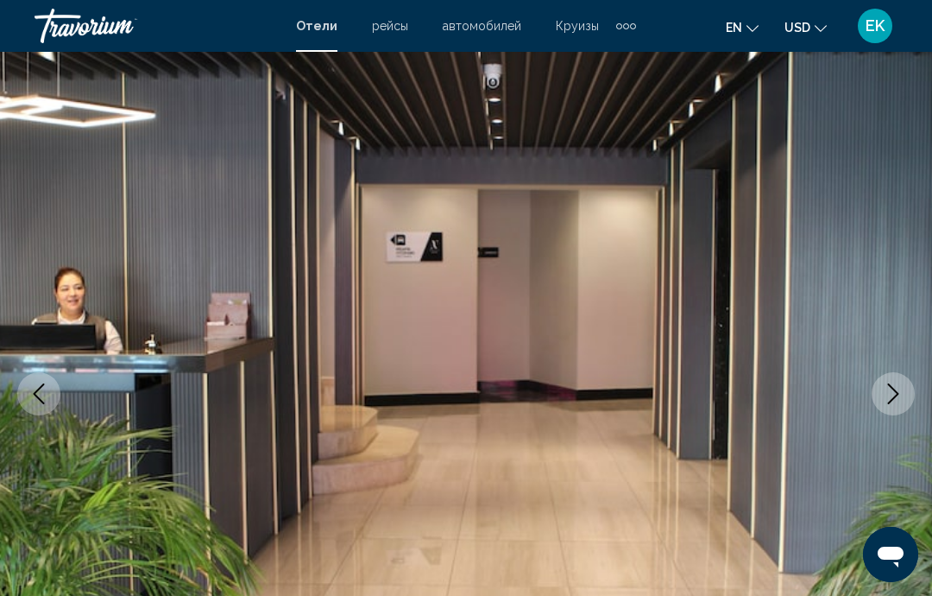
click at [895, 404] on button "Next image" at bounding box center [893, 393] width 43 height 43
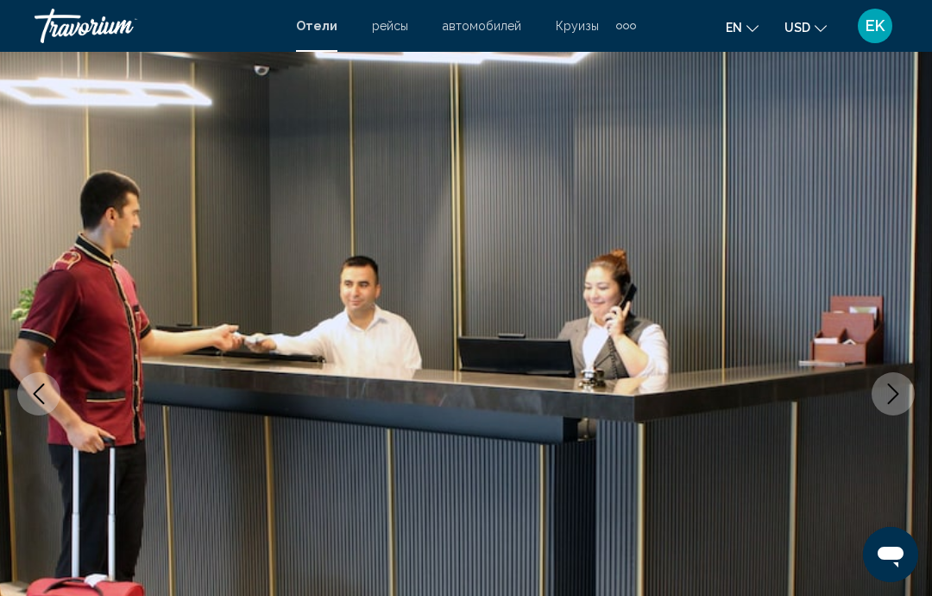
click at [880, 402] on button "Next image" at bounding box center [893, 393] width 43 height 43
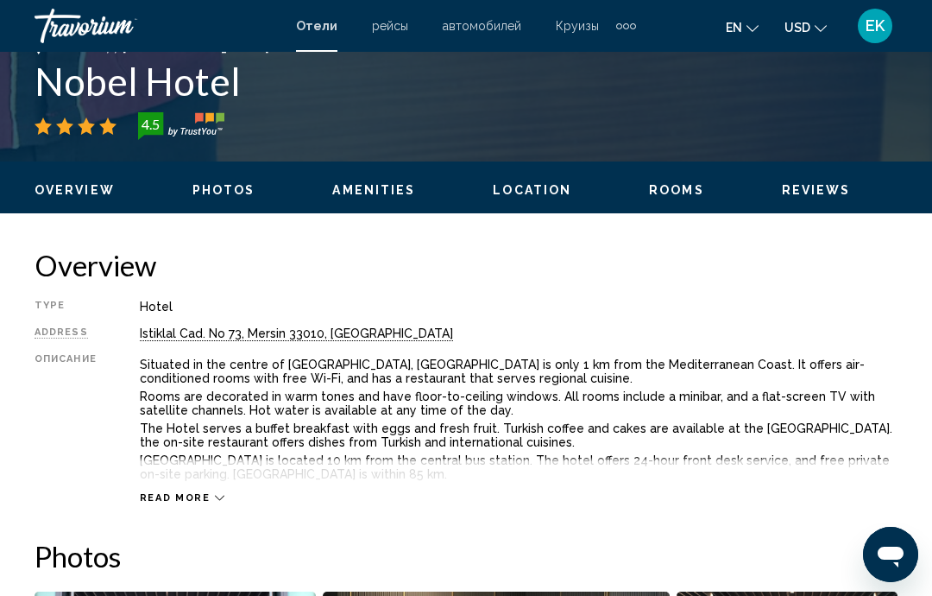
scroll to position [710, 0]
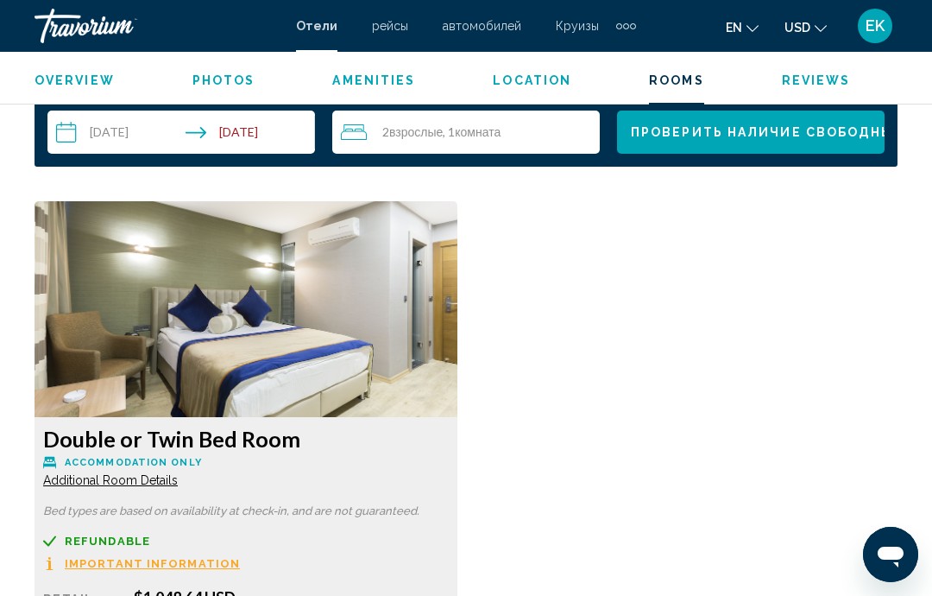
scroll to position [2545, 0]
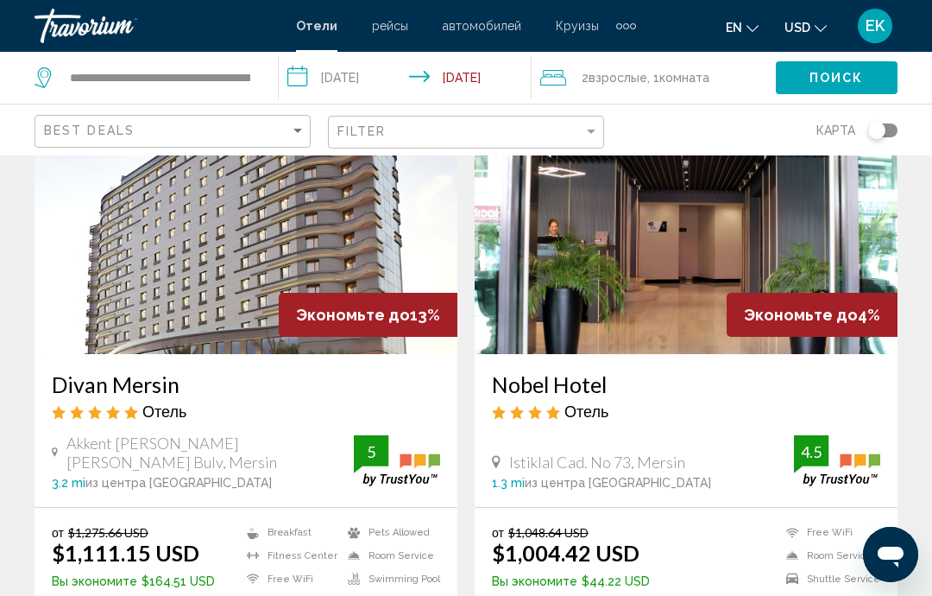
scroll to position [755, 0]
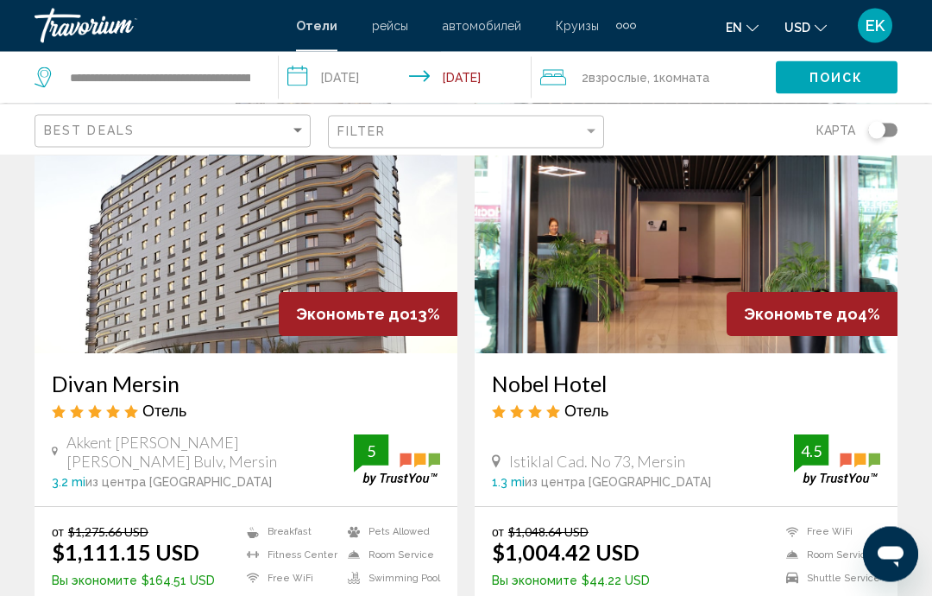
click at [228, 280] on img "Main content" at bounding box center [246, 216] width 423 height 276
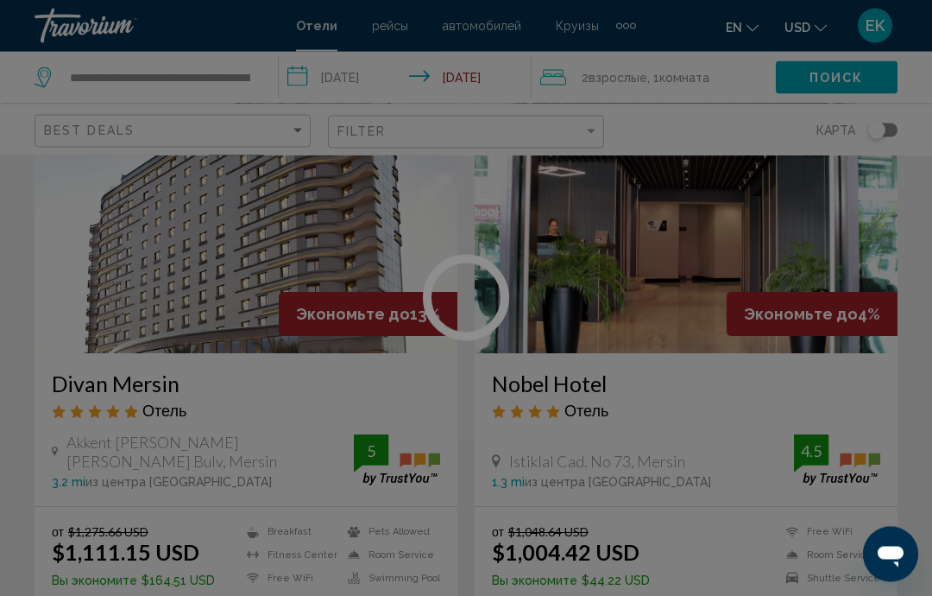
scroll to position [756, 0]
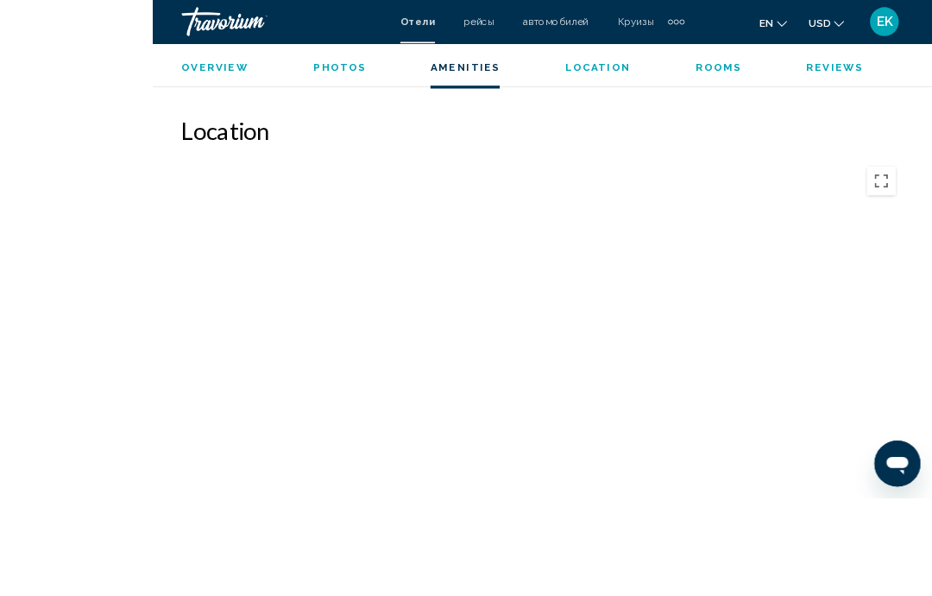
scroll to position [2016, 0]
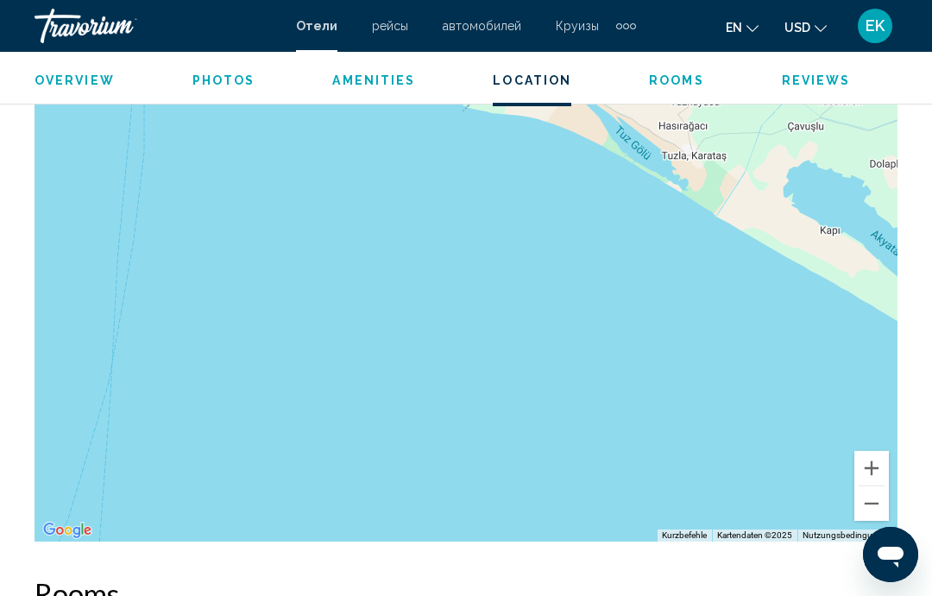
click at [862, 507] on button "Verkleinern" at bounding box center [872, 503] width 35 height 35
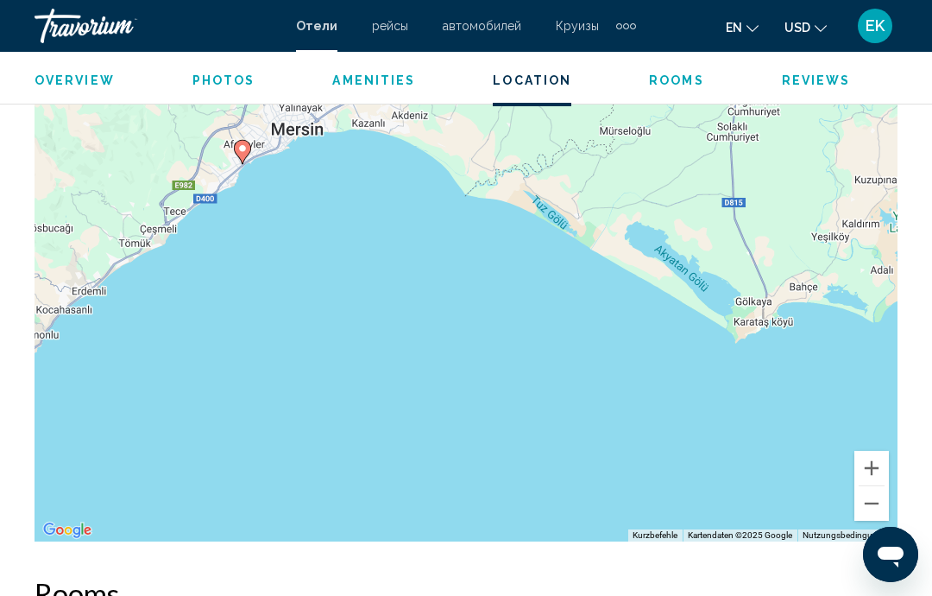
click at [867, 502] on button "Verkleinern" at bounding box center [872, 503] width 35 height 35
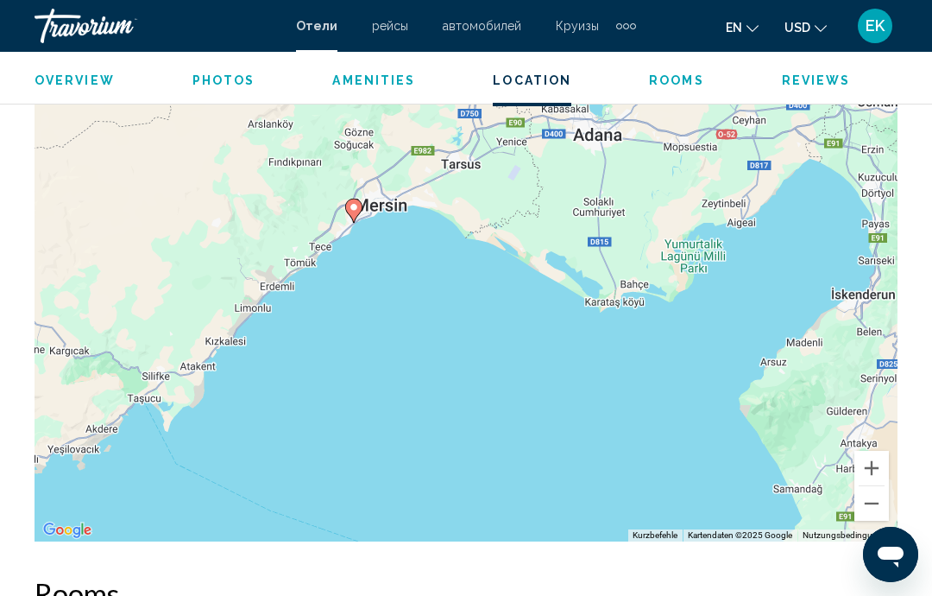
click at [864, 508] on button "Verkleinern" at bounding box center [872, 503] width 35 height 35
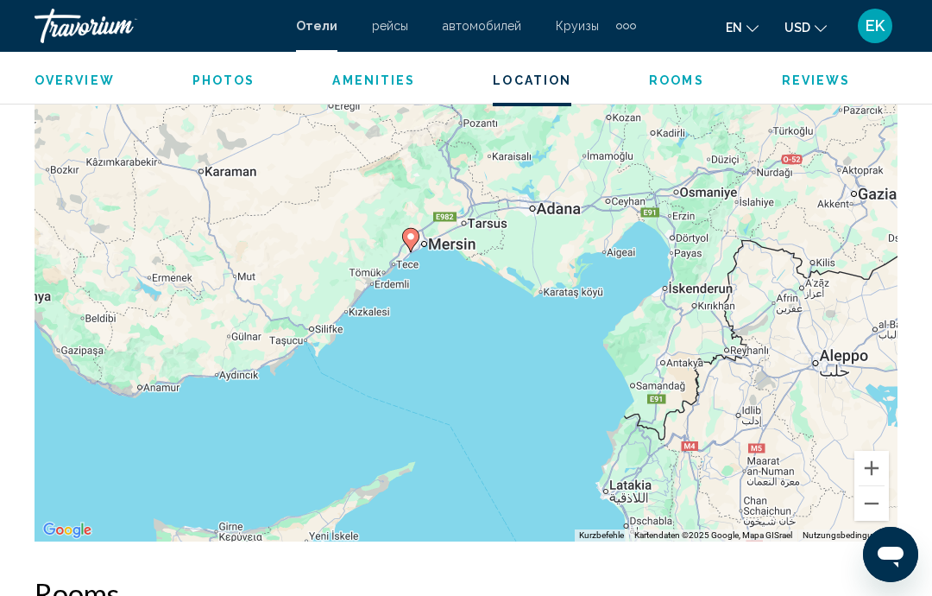
click at [862, 508] on button "Verkleinern" at bounding box center [872, 503] width 35 height 35
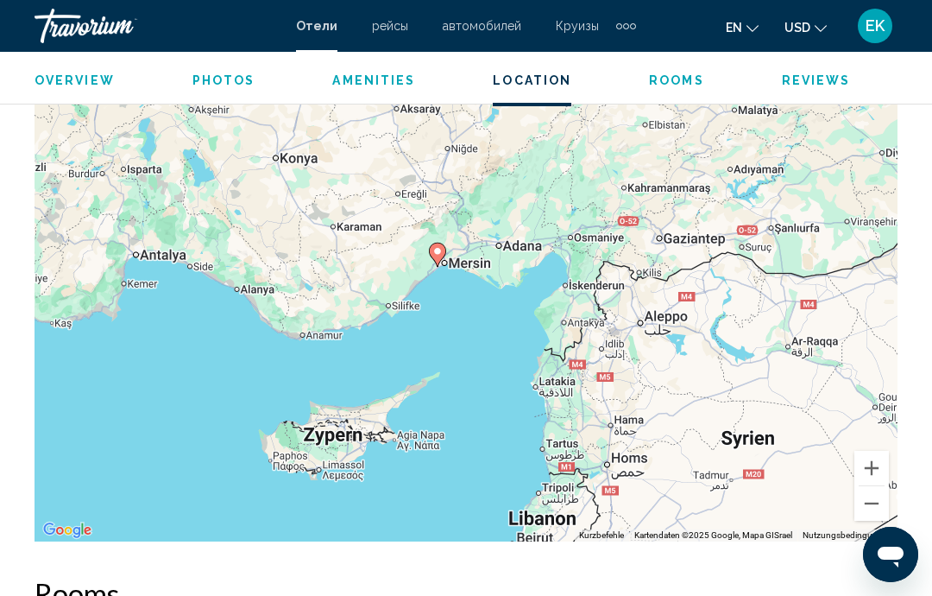
click at [869, 504] on button "Verkleinern" at bounding box center [872, 503] width 35 height 35
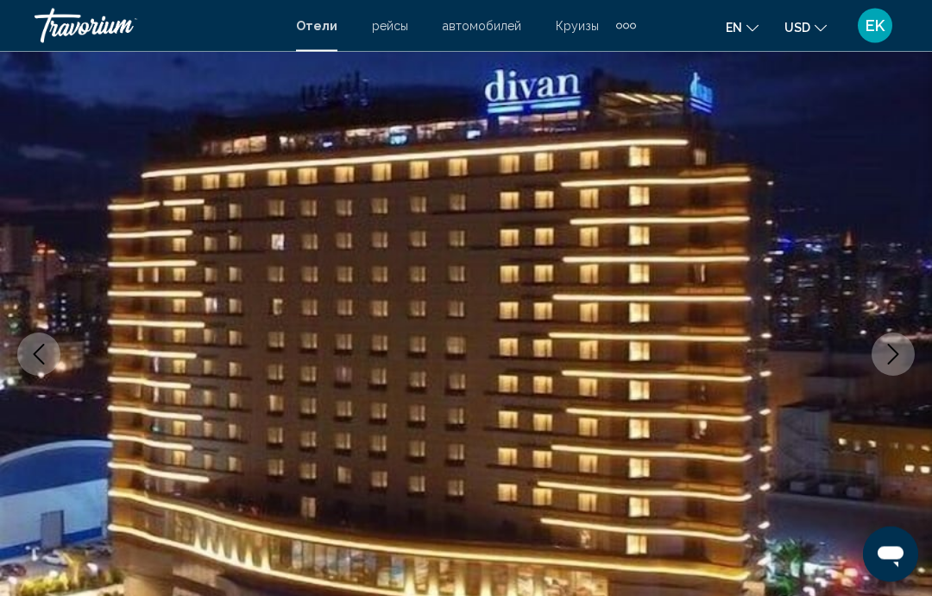
scroll to position [0, 0]
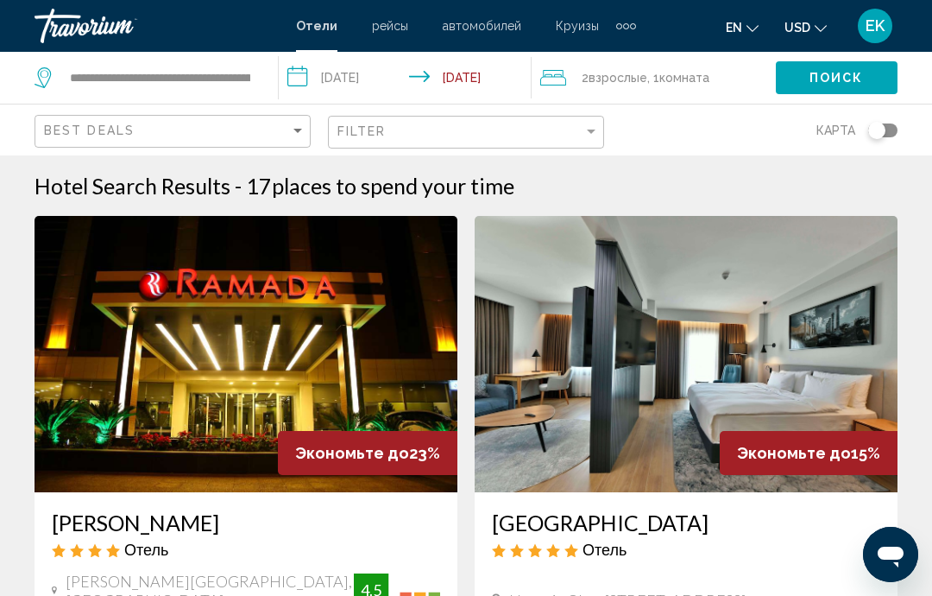
click at [384, 28] on span "рейсы" at bounding box center [390, 26] width 36 height 14
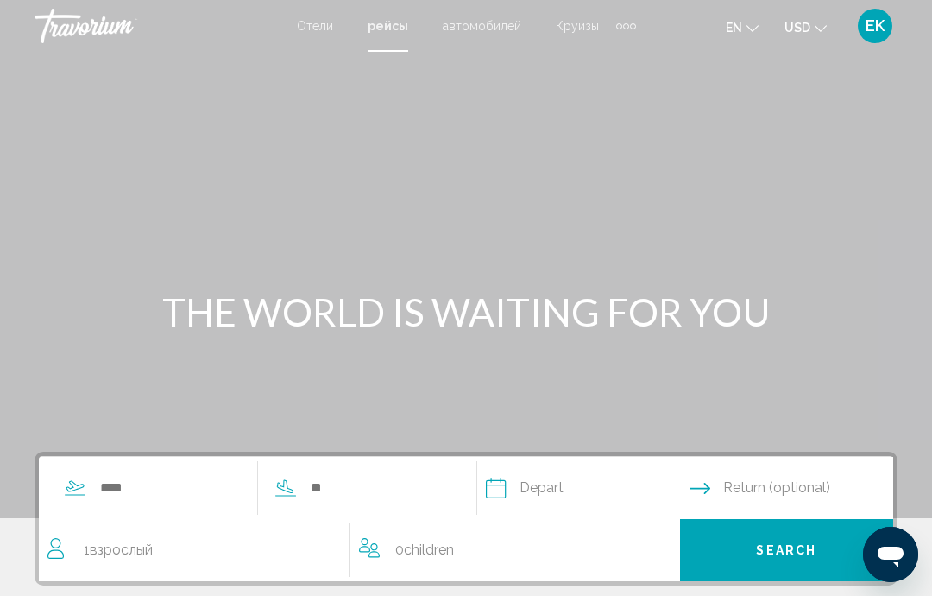
click at [313, 24] on span "Отели" at bounding box center [315, 26] width 36 height 14
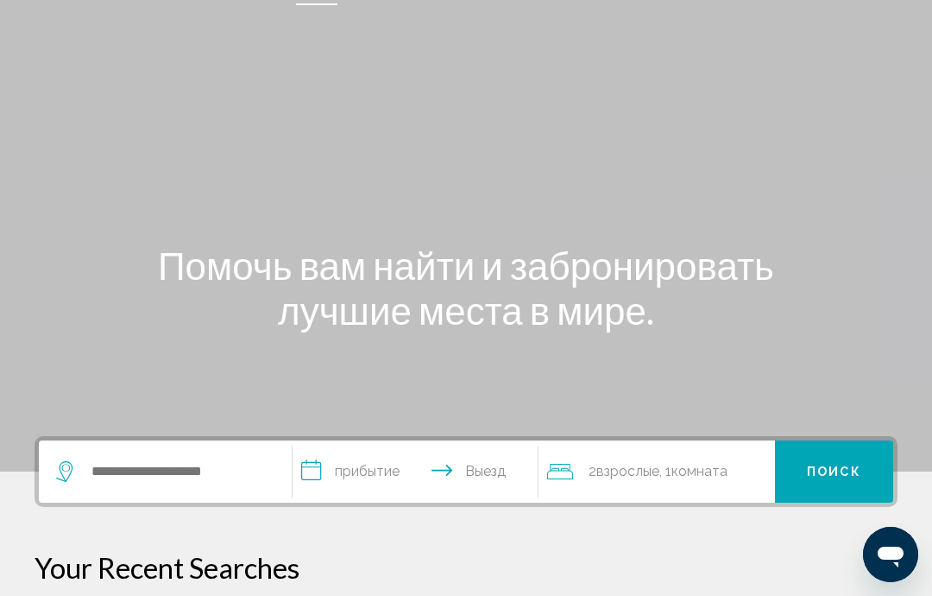
scroll to position [52, 0]
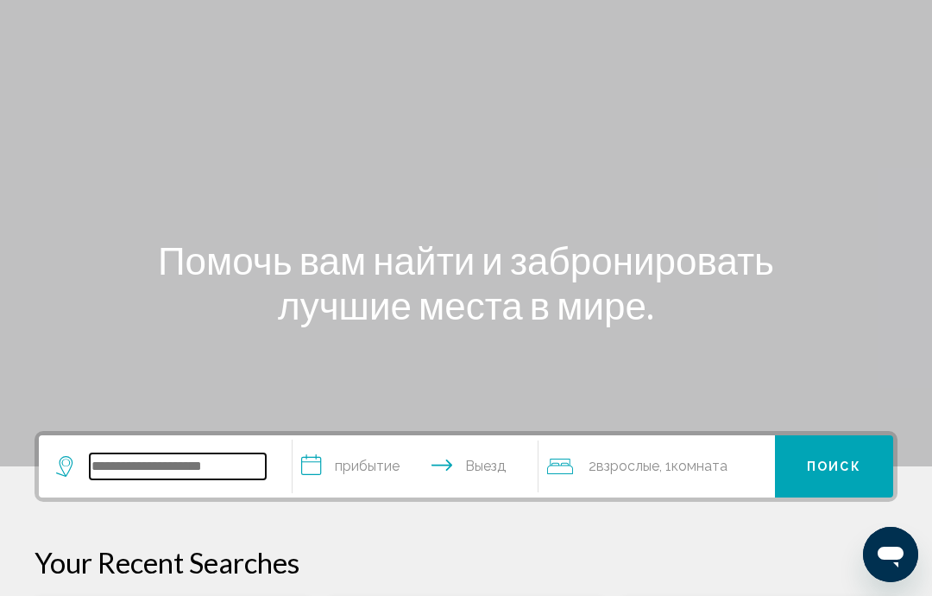
click at [224, 454] on input "Search widget" at bounding box center [178, 466] width 176 height 26
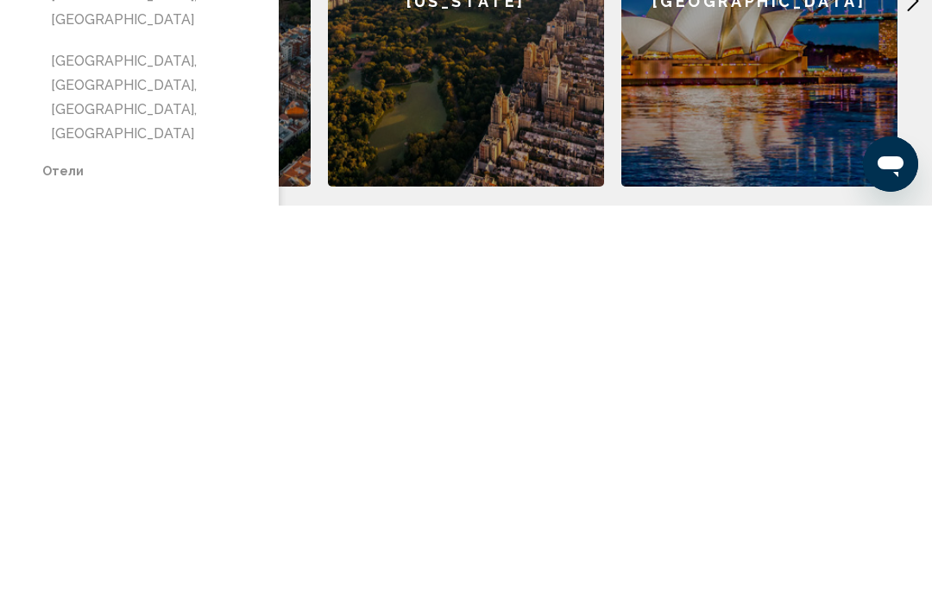
scroll to position [681, 0]
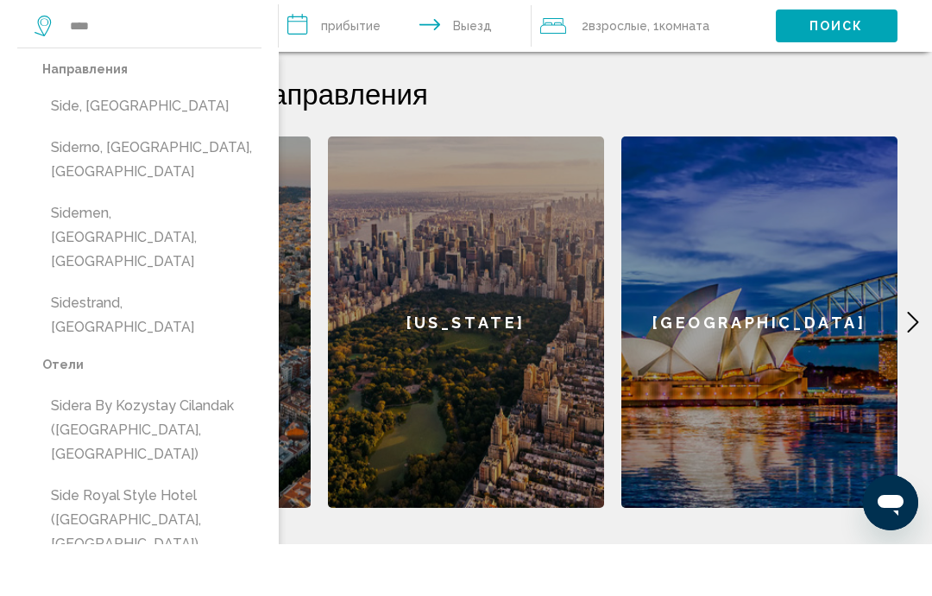
click at [110, 142] on button "Side, Turkey" at bounding box center [151, 158] width 219 height 33
type input "**********"
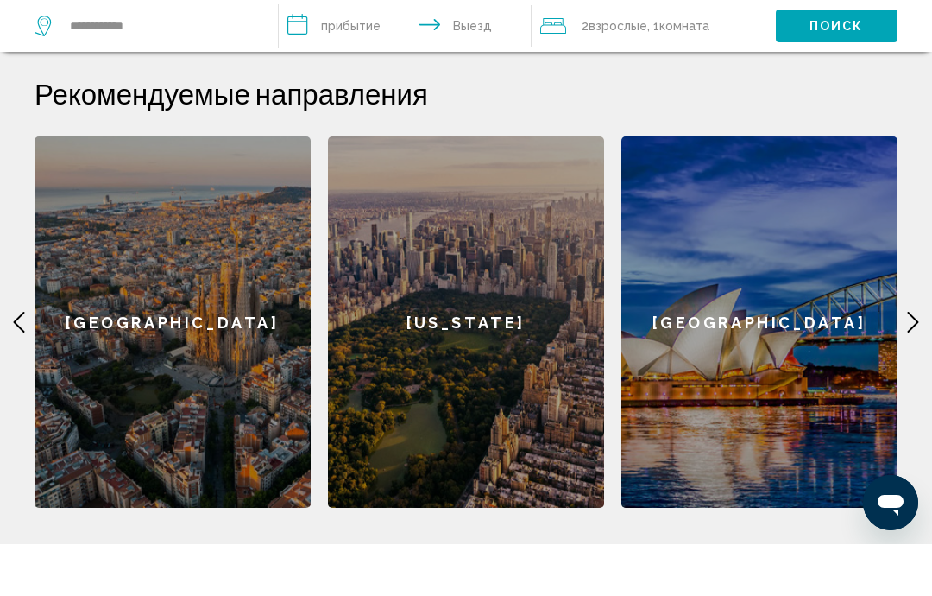
click at [351, 52] on input "**********" at bounding box center [409, 80] width 260 height 57
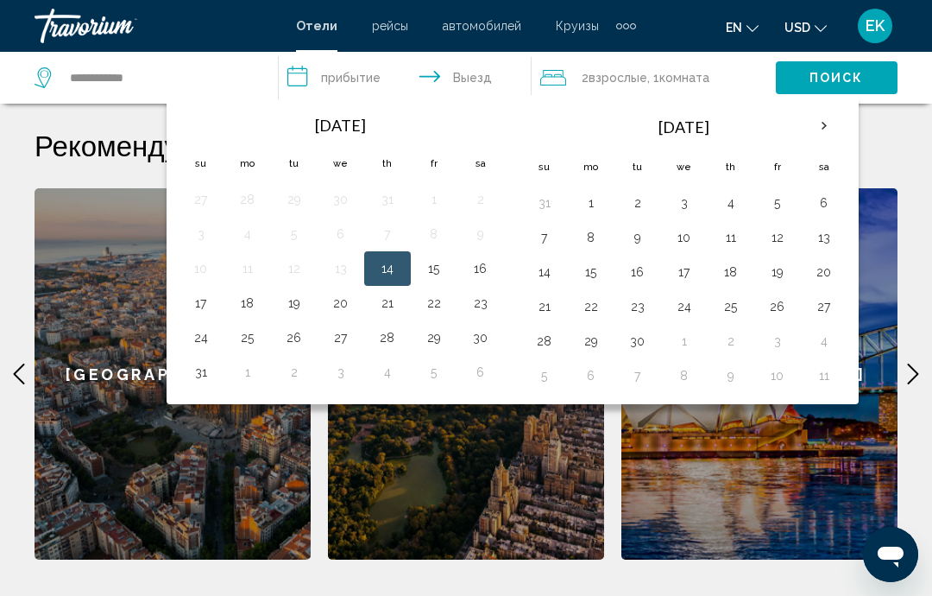
click at [823, 128] on th "Next month" at bounding box center [824, 126] width 47 height 38
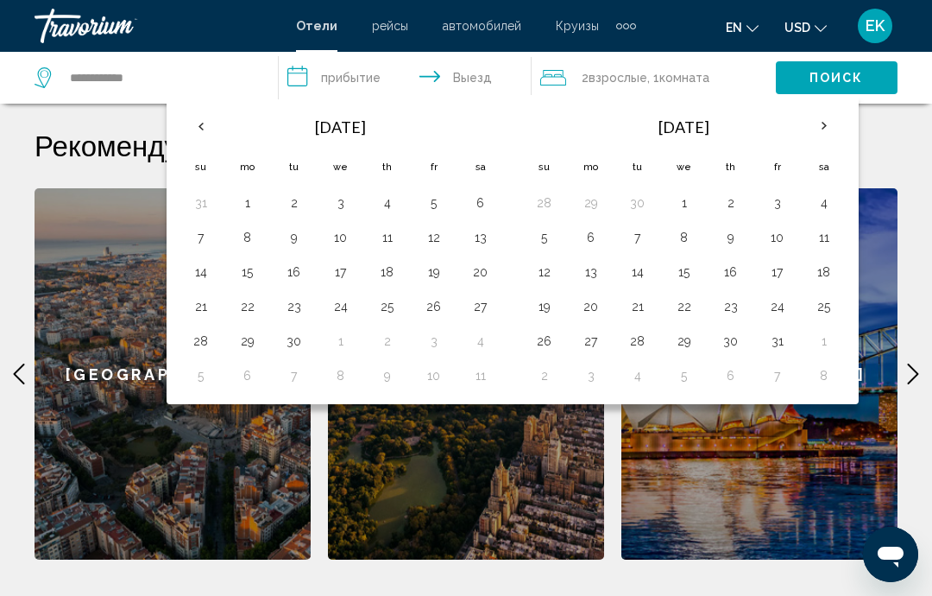
click at [775, 204] on button "3" at bounding box center [778, 203] width 28 height 24
click at [824, 237] on button "11" at bounding box center [825, 237] width 28 height 24
type input "**********"
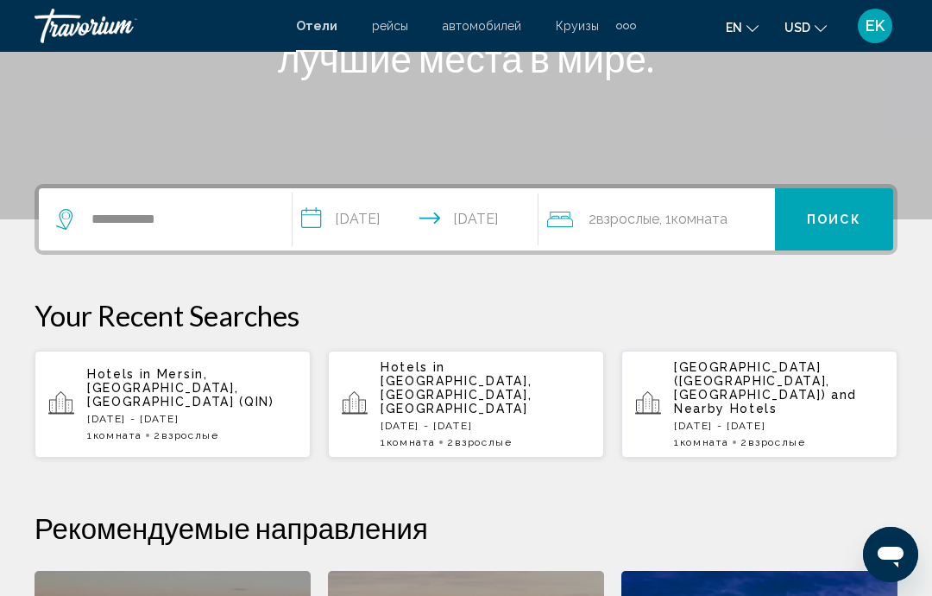
scroll to position [265, 0]
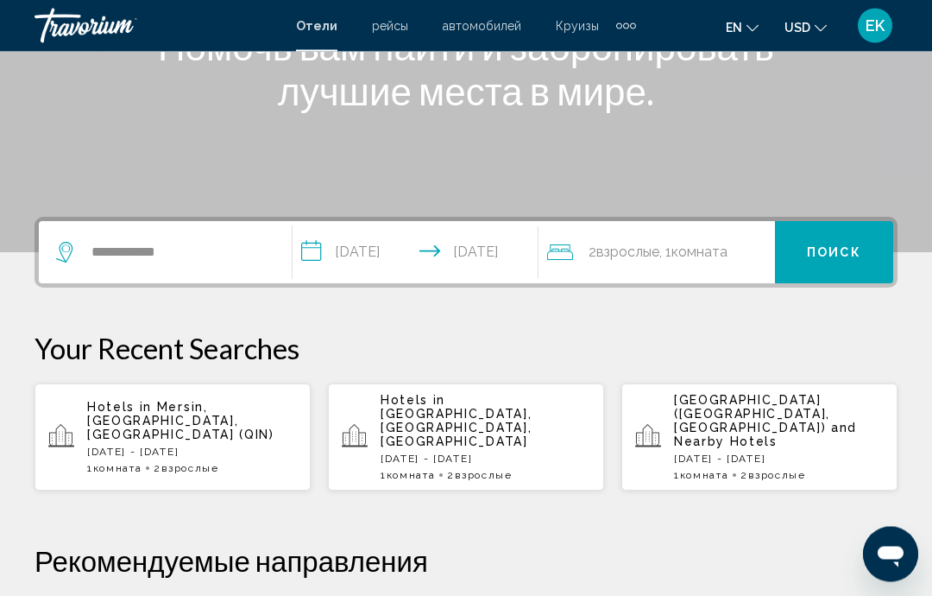
click at [828, 264] on button "Поиск" at bounding box center [834, 253] width 118 height 62
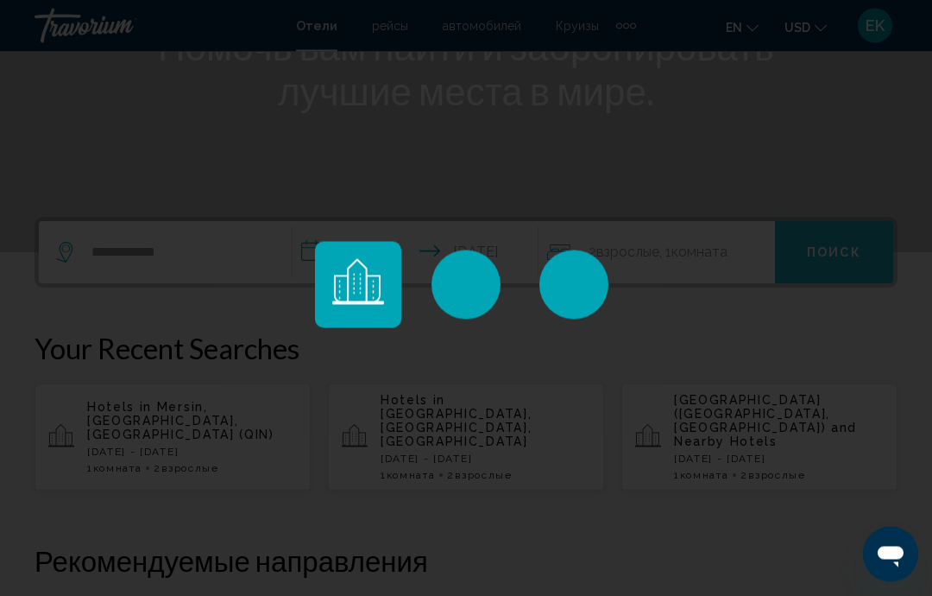
scroll to position [266, 0]
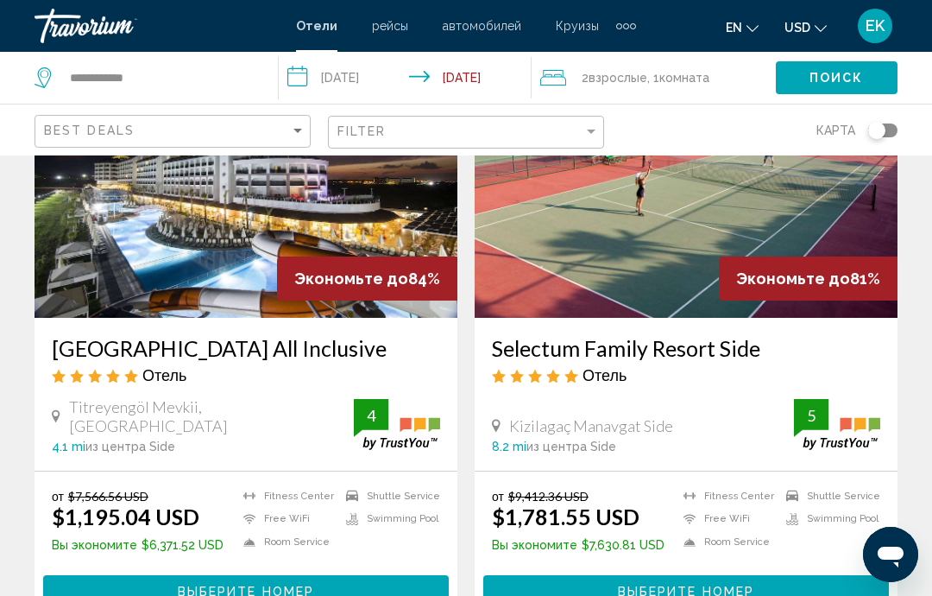
scroll to position [161, 0]
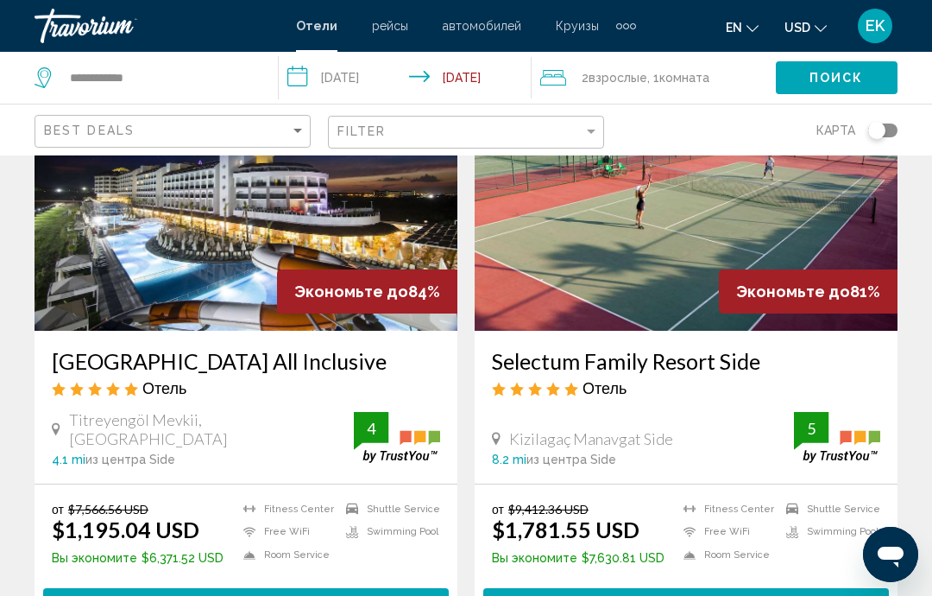
click at [304, 264] on img "Main content" at bounding box center [246, 192] width 423 height 276
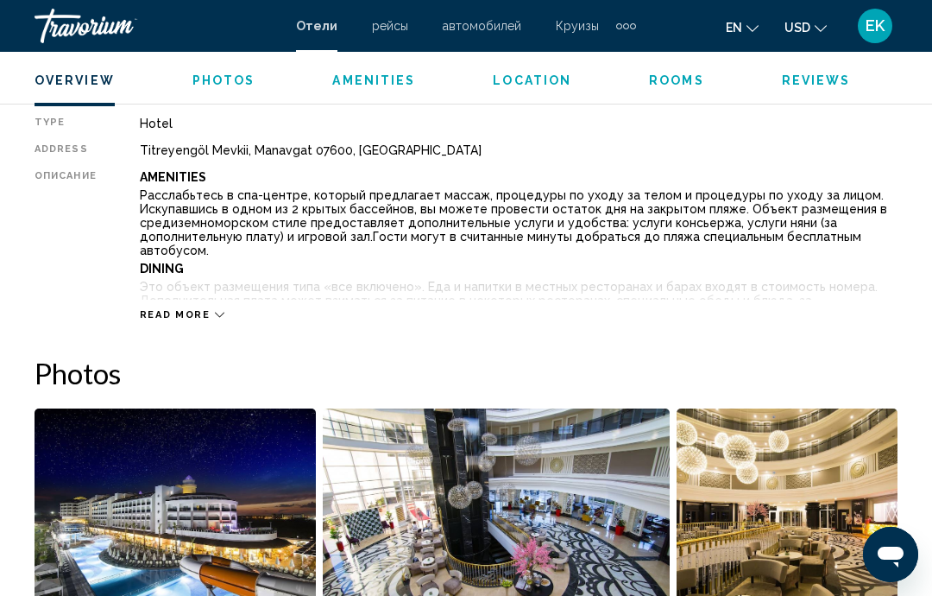
scroll to position [888, 0]
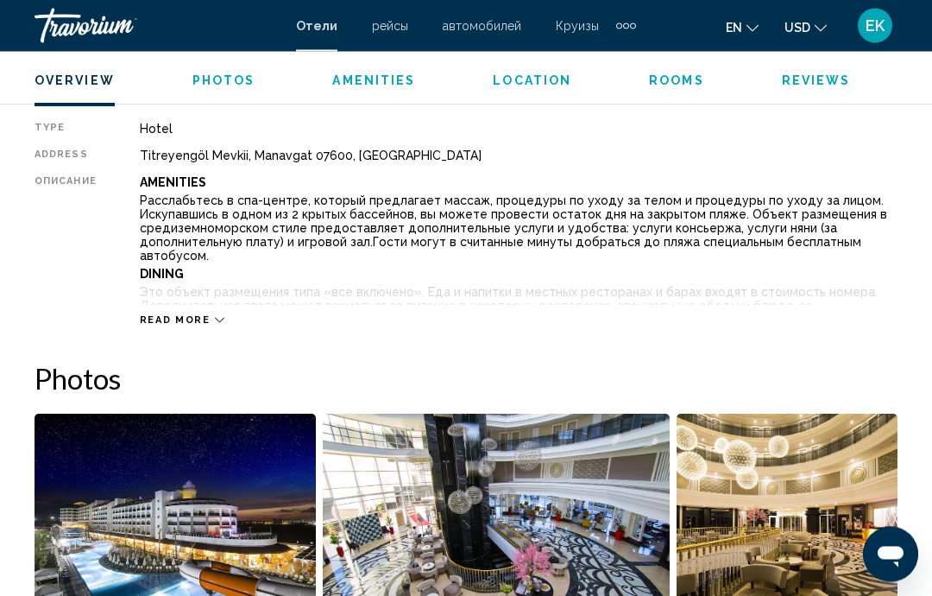
click at [201, 325] on span "Read more" at bounding box center [175, 320] width 71 height 11
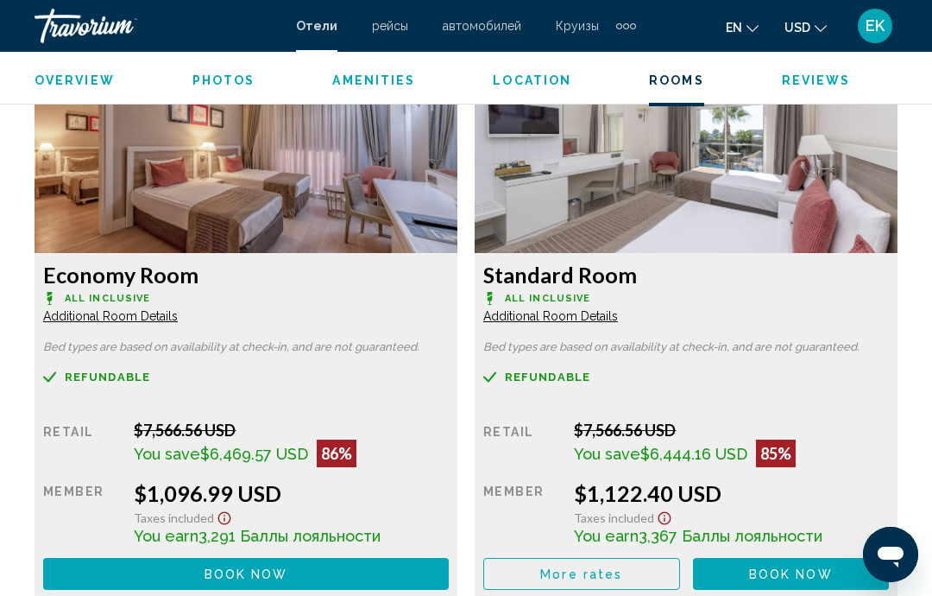
scroll to position [3347, 0]
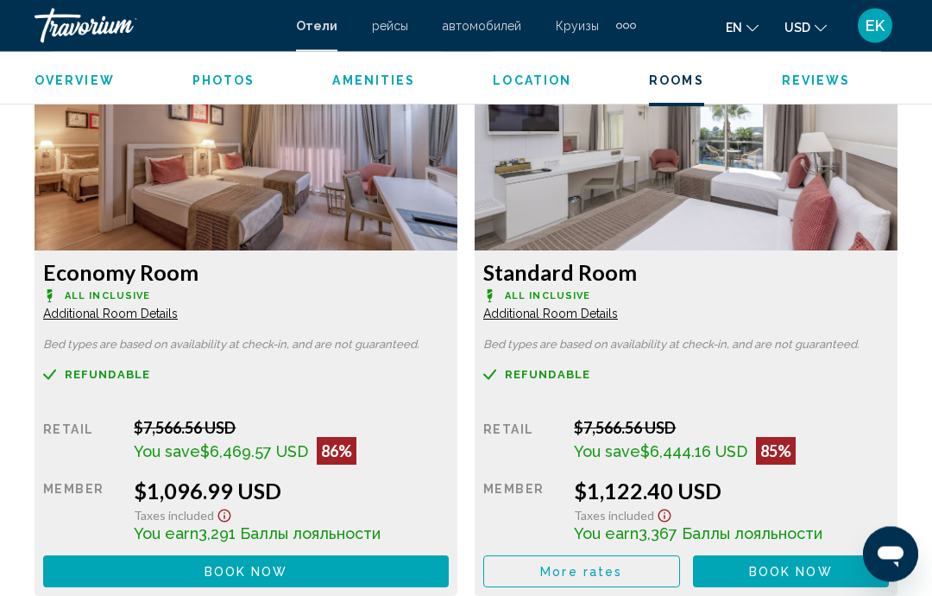
click at [291, 556] on button "Book now No longer available" at bounding box center [246, 572] width 406 height 32
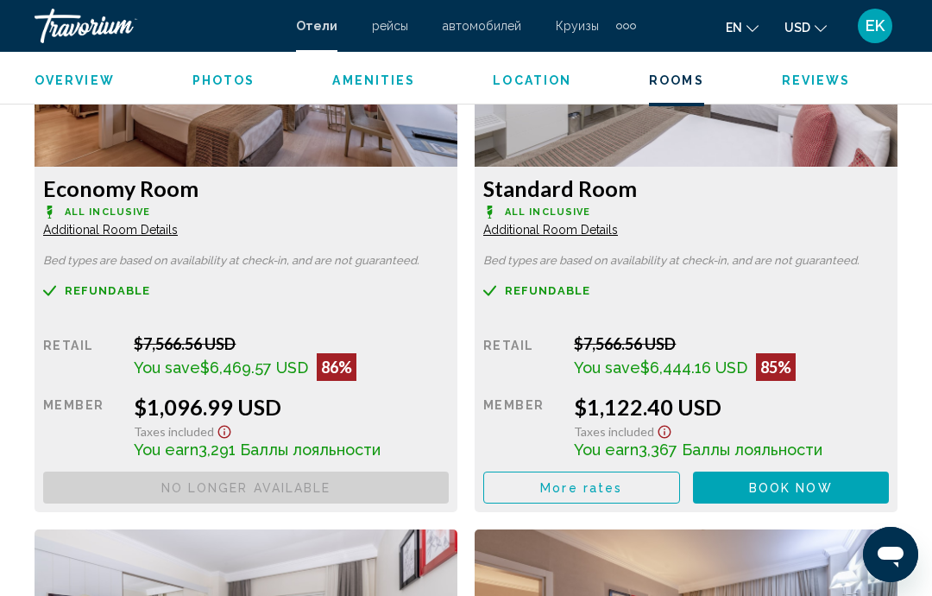
scroll to position [3399, 0]
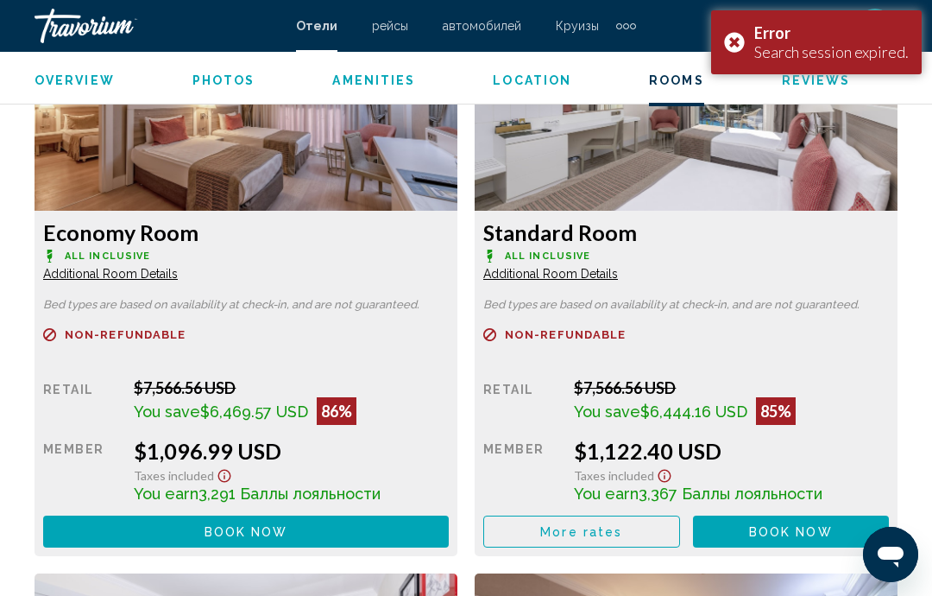
scroll to position [2730, 0]
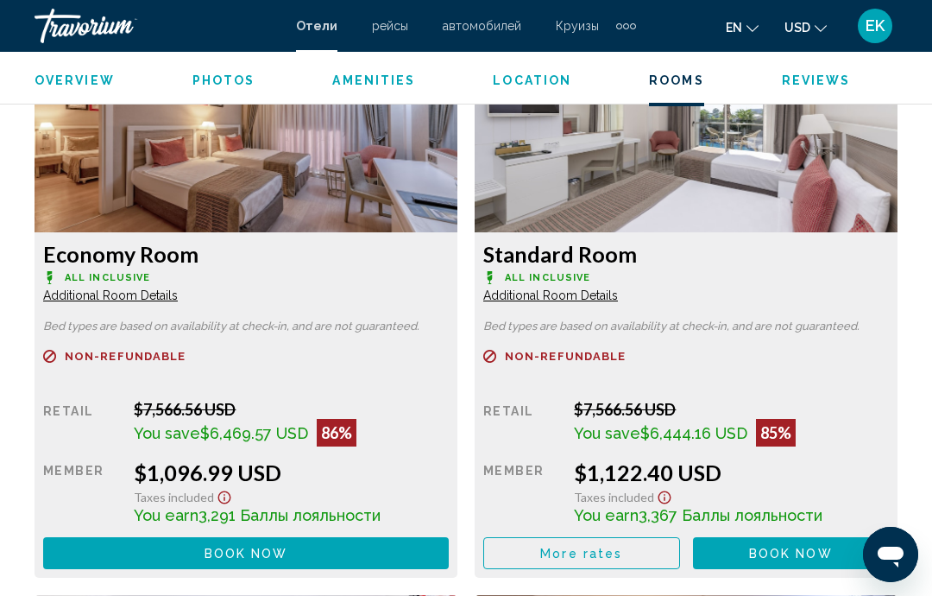
click at [271, 553] on span "Book now" at bounding box center [247, 553] width 84 height 14
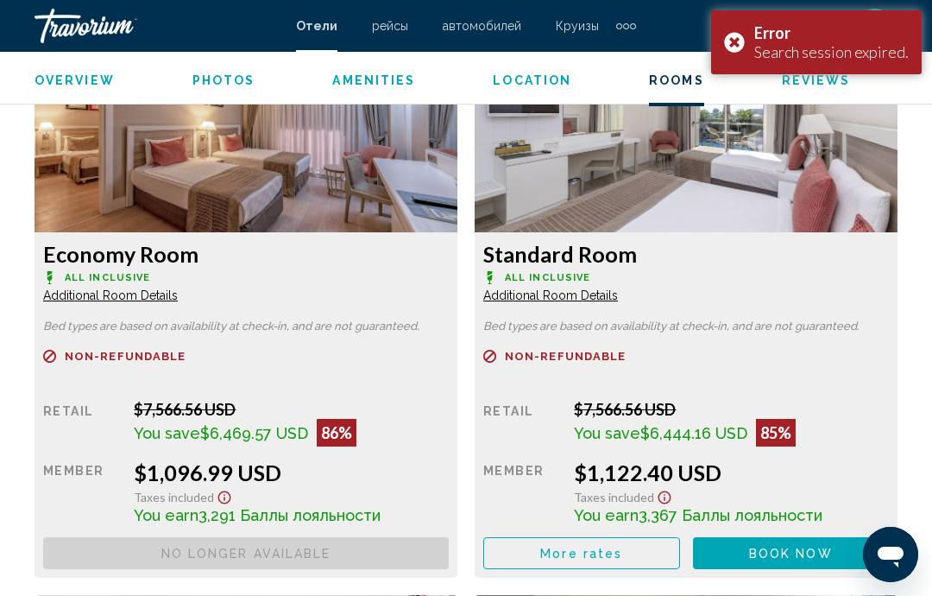
click at [0, 0] on span "Book now" at bounding box center [0, 0] width 0 height 0
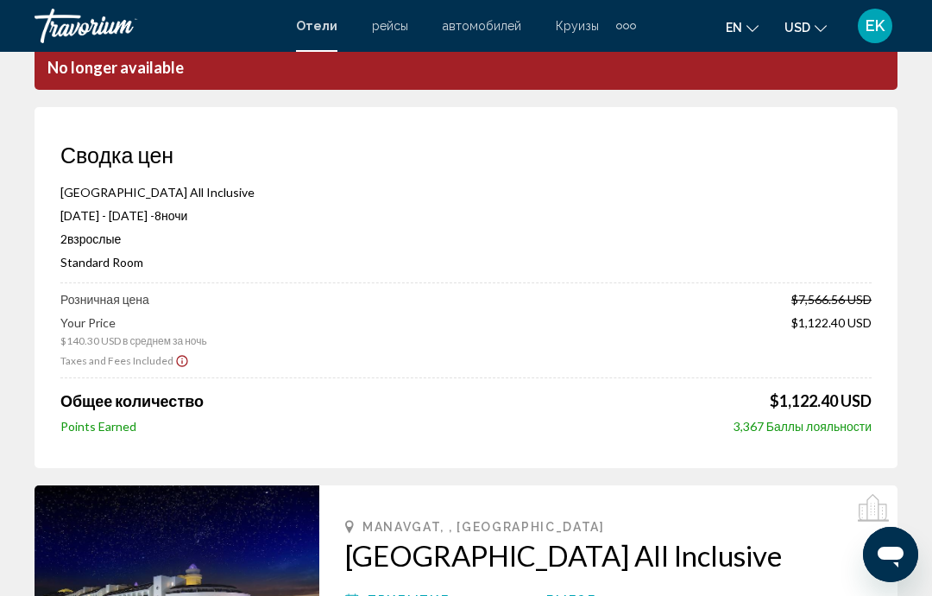
scroll to position [54, 0]
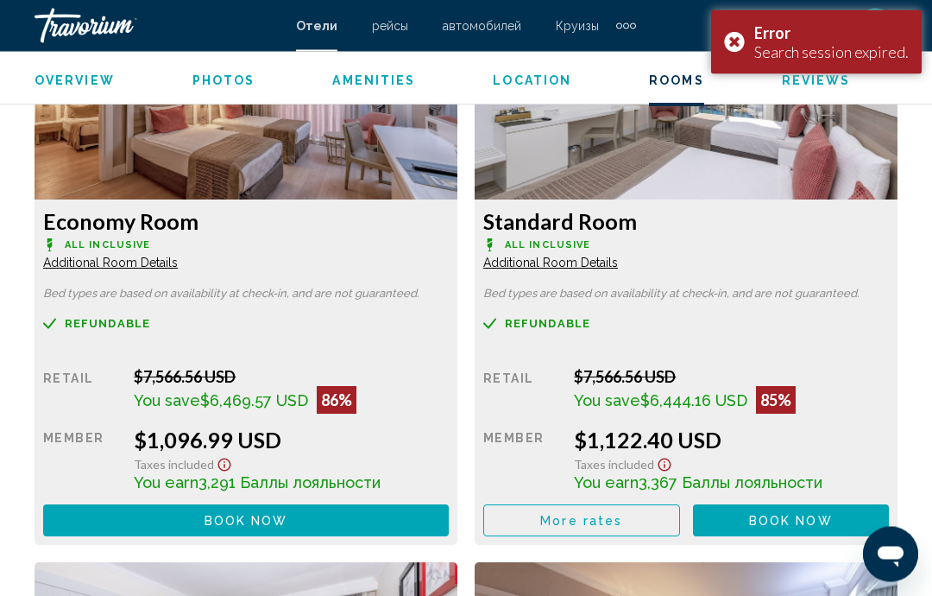
scroll to position [2758, 0]
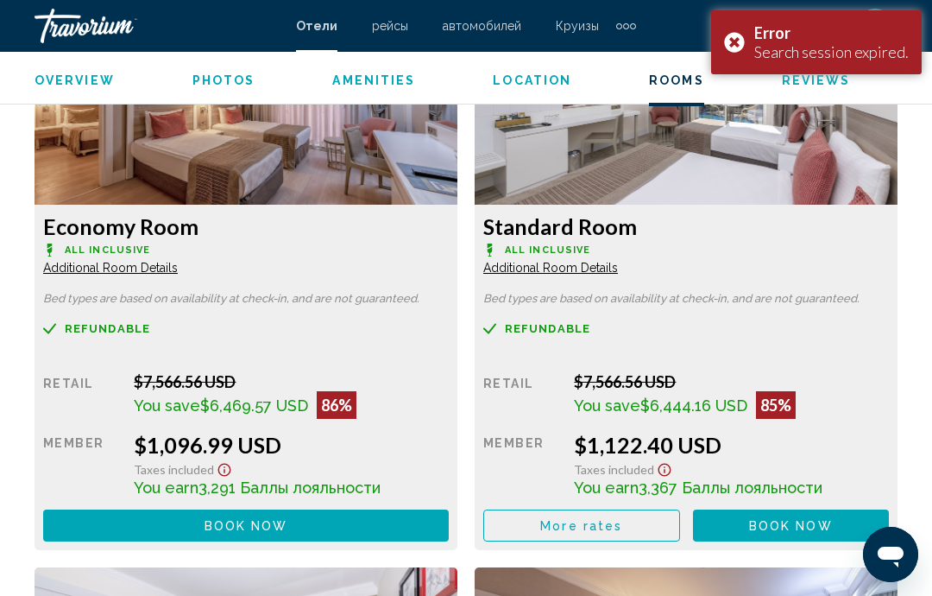
click at [741, 37] on div "Error Search session expired." at bounding box center [816, 42] width 211 height 64
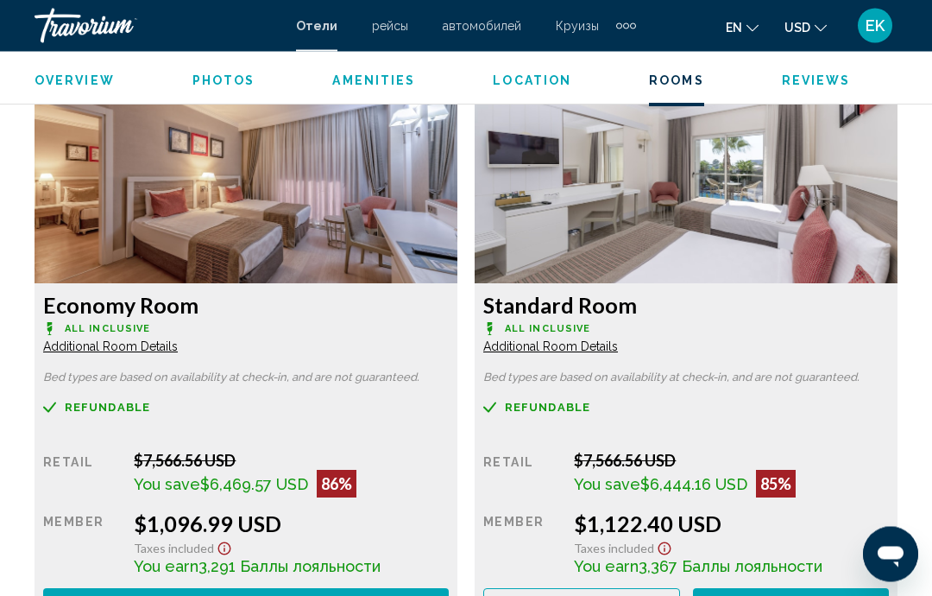
scroll to position [2684, 0]
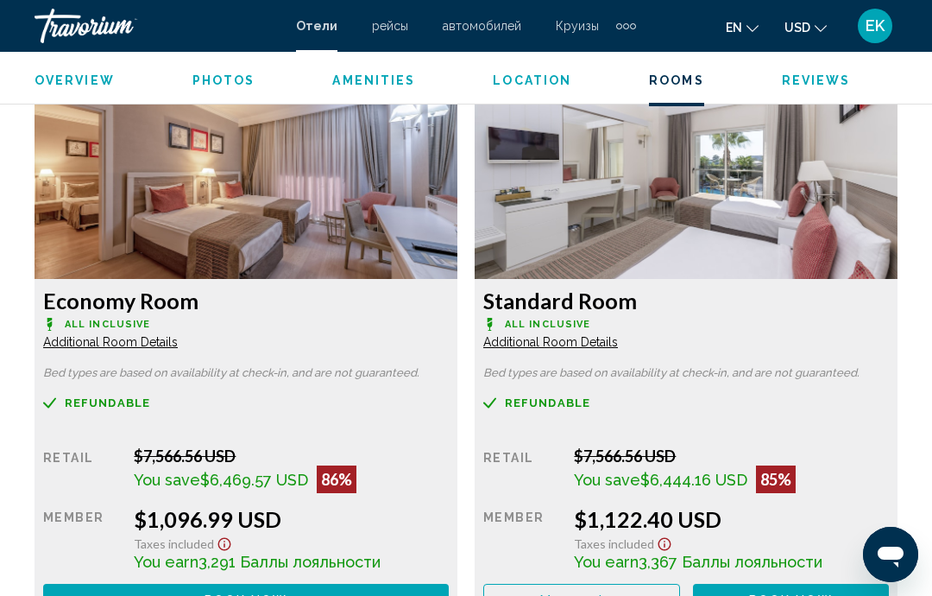
click at [334, 184] on img "Main content" at bounding box center [246, 171] width 423 height 216
click at [304, 197] on img "Main content" at bounding box center [246, 171] width 423 height 216
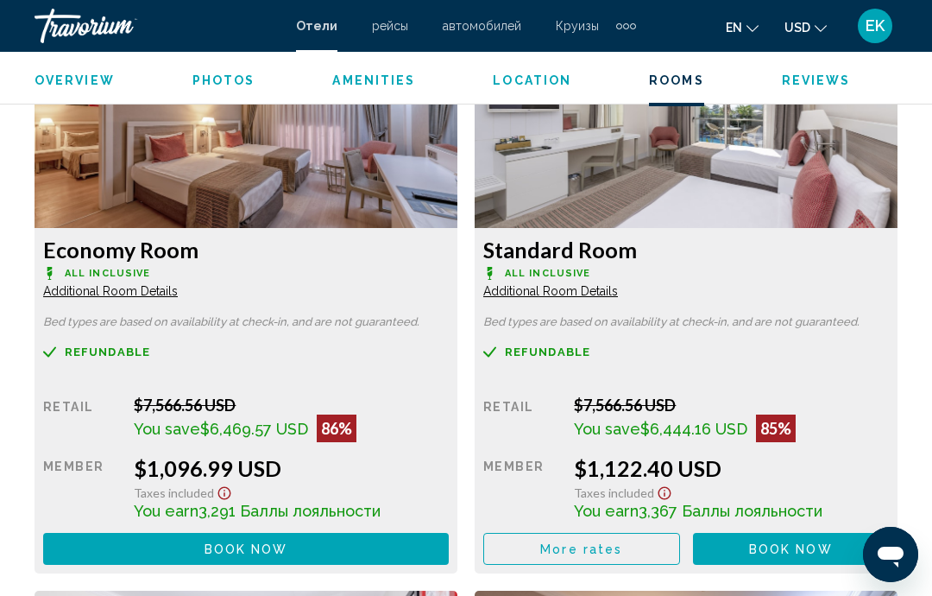
scroll to position [2737, 0]
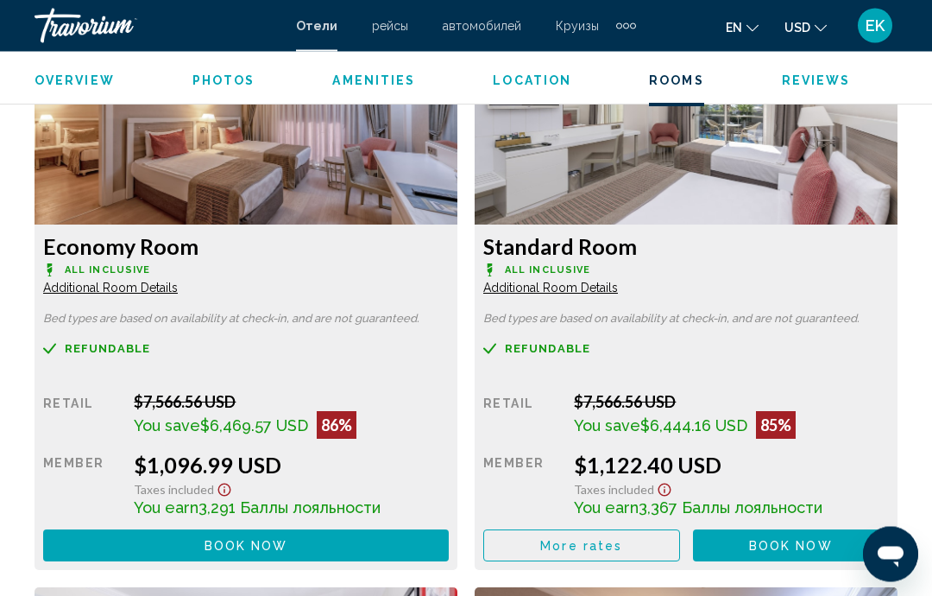
click at [375, 540] on button "Book now No longer available" at bounding box center [246, 546] width 406 height 32
